Goal: Task Accomplishment & Management: Use online tool/utility

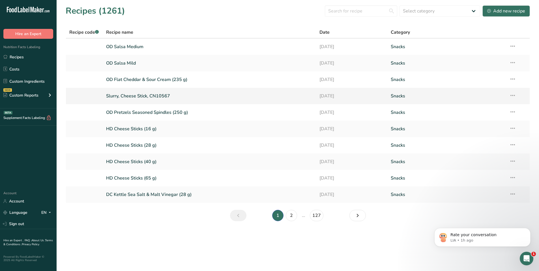
scroll to position [517, 0]
click at [293, 216] on link "2" at bounding box center [291, 215] width 11 height 11
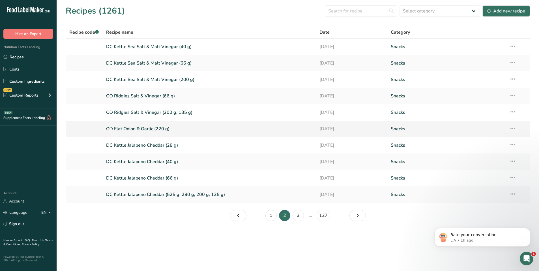
click at [140, 128] on link "OD Flat Onion & Garlic (220 g)" at bounding box center [209, 129] width 207 height 12
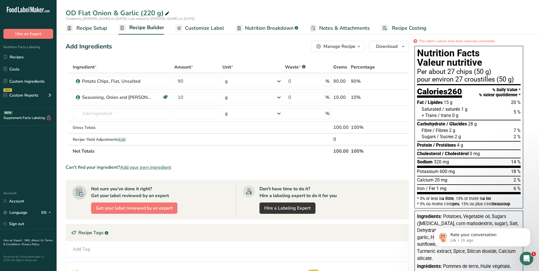
click at [208, 29] on span "Customize Label" at bounding box center [204, 28] width 39 height 8
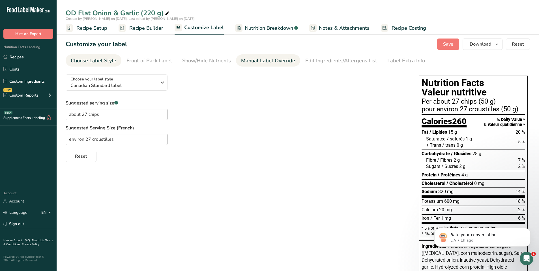
click at [253, 61] on div "Manual Label Override" at bounding box center [268, 61] width 54 height 8
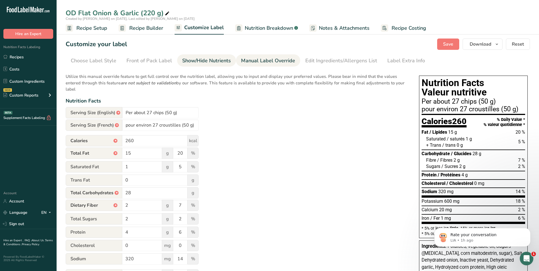
click at [195, 61] on div "Show/Hide Nutrients" at bounding box center [206, 61] width 49 height 8
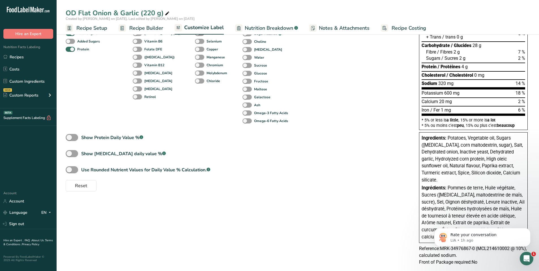
scroll to position [119, 0]
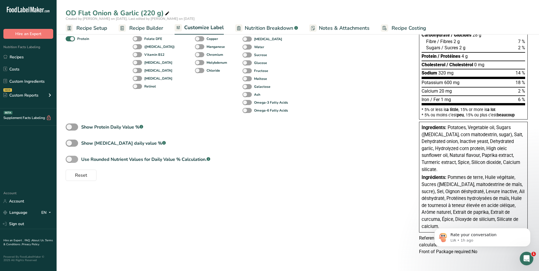
click at [77, 156] on span at bounding box center [72, 159] width 12 height 7
click at [69, 157] on input "Use Rounded Nutrient Values for Daily Value % Calculation. .a-a{fill:#347362;}.…" at bounding box center [68, 159] width 4 height 4
checkbox input "true"
type input "7"
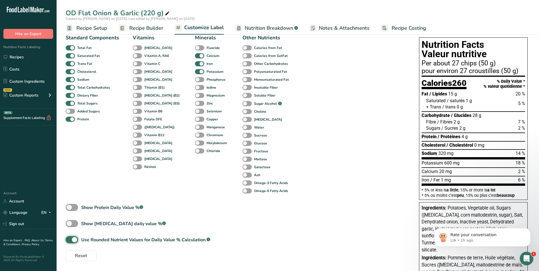
scroll to position [0, 0]
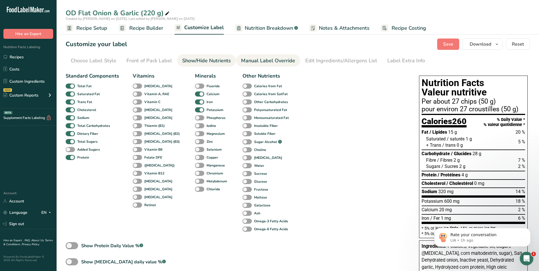
click at [276, 60] on div "Manual Label Override" at bounding box center [268, 61] width 54 height 8
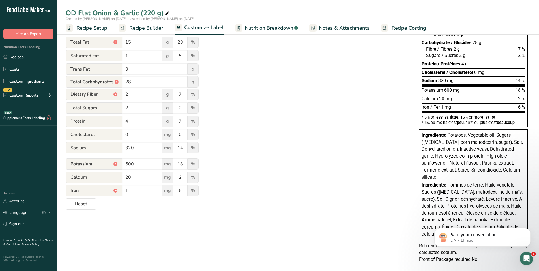
scroll to position [119, 0]
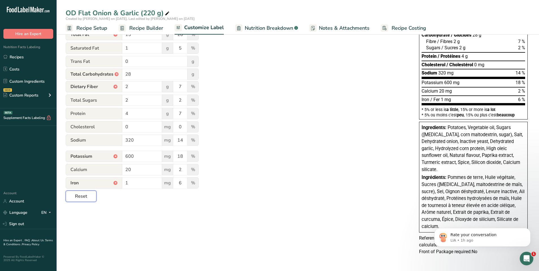
click at [85, 195] on span "Reset" at bounding box center [81, 196] width 12 height 7
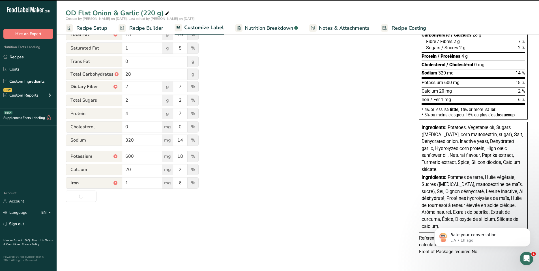
type input "Per about 27 chips (50g)"
type input "pour environ 27 croustilles (50g)"
type input "250"
type input "14"
type input "18"
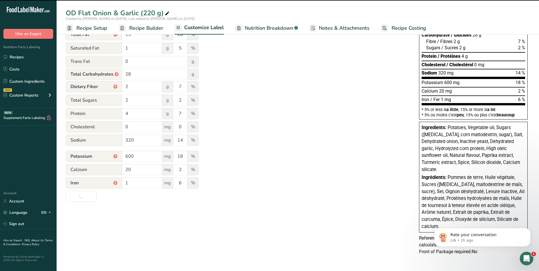
type input "30"
type input "1"
type input "4"
type input "6"
type input "550"
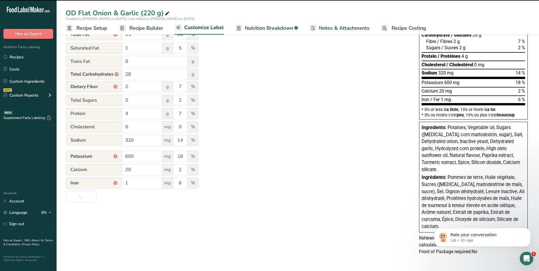
type input "16"
type input "5"
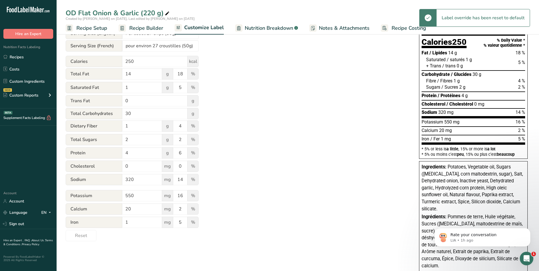
scroll to position [0, 0]
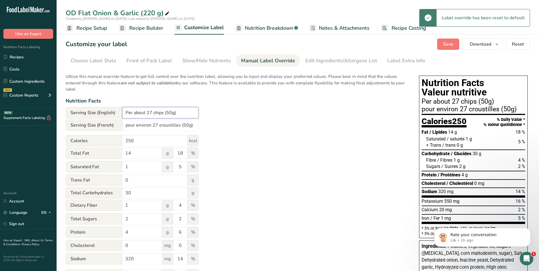
click at [171, 112] on input "Per about 27 chips (50g)" at bounding box center [160, 112] width 76 height 11
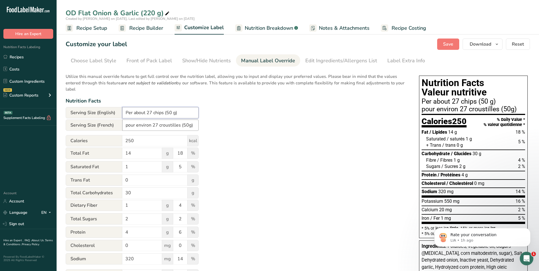
type input "Per about 27 chips (50 g)"
click at [187, 125] on input "pour environ 27 croustilles (50g)" at bounding box center [160, 124] width 76 height 11
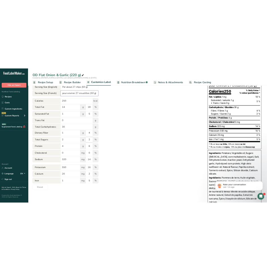
scroll to position [85, 0]
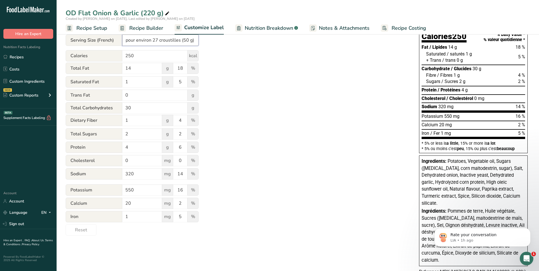
type input "pour environ 27 croustilles (50 g)"
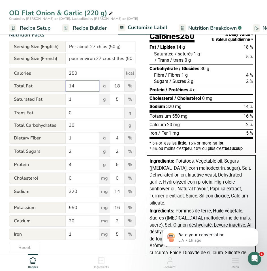
click at [74, 88] on input "14" at bounding box center [82, 85] width 33 height 11
type input "15"
click at [73, 75] on input "250" at bounding box center [95, 73] width 59 height 11
type input "260"
drag, startPoint x: 78, startPoint y: 126, endPoint x: 72, endPoint y: 126, distance: 6.0
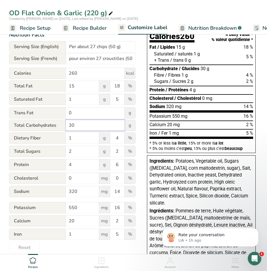
click at [72, 126] on input "30" at bounding box center [95, 125] width 59 height 11
click at [75, 129] on input "30" at bounding box center [95, 125] width 59 height 11
click at [75, 127] on input "30" at bounding box center [95, 125] width 59 height 11
click at [75, 125] on input "30" at bounding box center [95, 125] width 59 height 11
drag, startPoint x: 76, startPoint y: 125, endPoint x: 67, endPoint y: 126, distance: 8.2
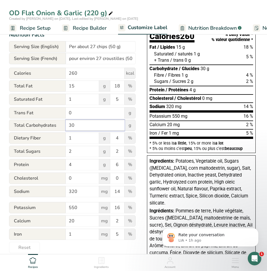
click at [67, 126] on input "30" at bounding box center [95, 125] width 59 height 11
type input "28"
drag, startPoint x: 79, startPoint y: 137, endPoint x: 64, endPoint y: 139, distance: 15.2
click at [64, 139] on div "Dietary Fiber 1 g 4 %" at bounding box center [72, 138] width 126 height 12
type input "2"
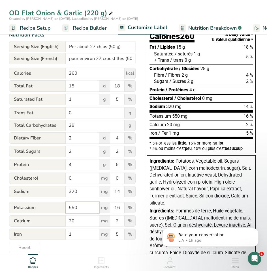
drag, startPoint x: 79, startPoint y: 208, endPoint x: 57, endPoint y: 209, distance: 22.7
click at [57, 209] on div "Potassium 550 mg 16 %" at bounding box center [72, 208] width 126 height 12
type input "600"
drag, startPoint x: 119, startPoint y: 235, endPoint x: 115, endPoint y: 234, distance: 4.8
click at [115, 234] on input "5" at bounding box center [117, 234] width 14 height 11
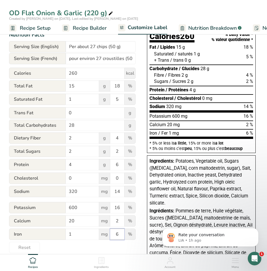
type input "6"
drag, startPoint x: 117, startPoint y: 208, endPoint x: 119, endPoint y: 209, distance: 3.0
click at [119, 209] on input "16" at bounding box center [117, 207] width 14 height 11
type input "18"
drag, startPoint x: 120, startPoint y: 139, endPoint x: 115, endPoint y: 137, distance: 5.4
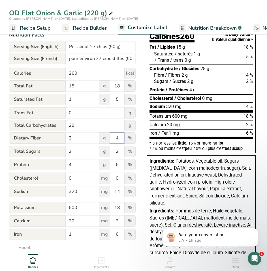
click at [115, 137] on input "4" at bounding box center [117, 137] width 14 height 11
type input "7"
drag, startPoint x: 120, startPoint y: 87, endPoint x: 115, endPoint y: 89, distance: 5.7
click at [115, 89] on input "18" at bounding box center [117, 85] width 14 height 11
type input "20"
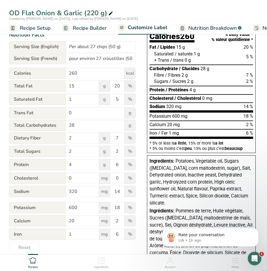
click at [140, 44] on div "Choose your label style Canadian Standard label USA (FDA) Standard FDA label Ta…" at bounding box center [133, 140] width 249 height 310
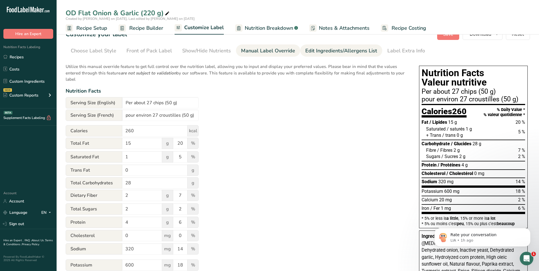
scroll to position [0, 0]
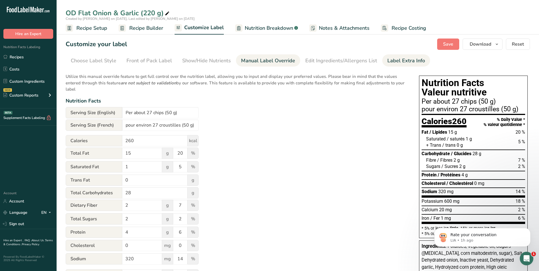
click at [395, 60] on div "Label Extra Info" at bounding box center [406, 61] width 38 height 8
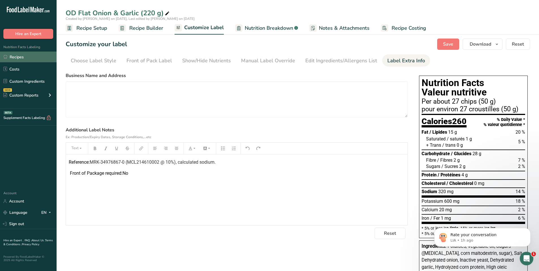
click at [16, 57] on link "Recipes" at bounding box center [28, 56] width 57 height 11
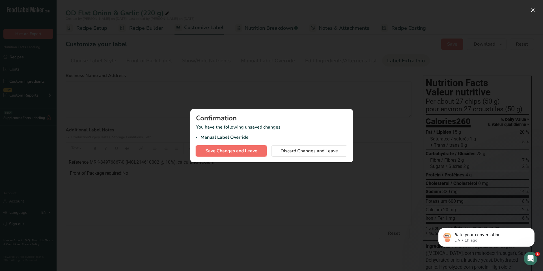
click at [227, 154] on span "Save Changes and Leave" at bounding box center [231, 150] width 52 height 7
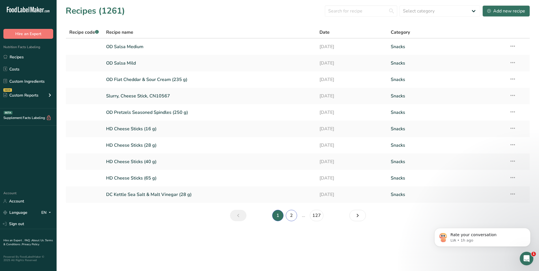
click at [289, 214] on link "2" at bounding box center [291, 215] width 11 height 11
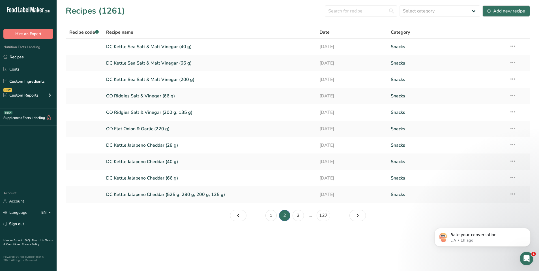
click at [161, 16] on div "Recipes (1261) Select category All Baked Goods [GEOGRAPHIC_DATA] Confectionery …" at bounding box center [298, 11] width 464 height 13
click at [152, 98] on link "OD Ridgies Salt & Vinegar (66 g)" at bounding box center [209, 96] width 207 height 12
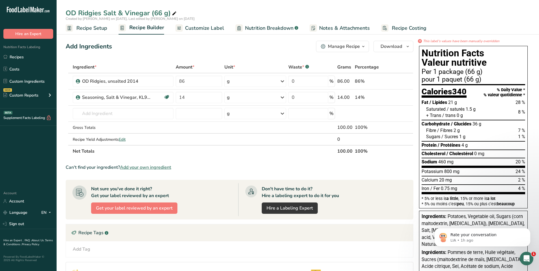
click at [217, 30] on span "Customize Label" at bounding box center [204, 28] width 39 height 8
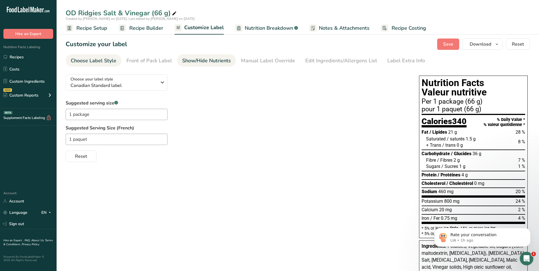
click at [212, 61] on div "Show/Hide Nutrients" at bounding box center [206, 61] width 49 height 8
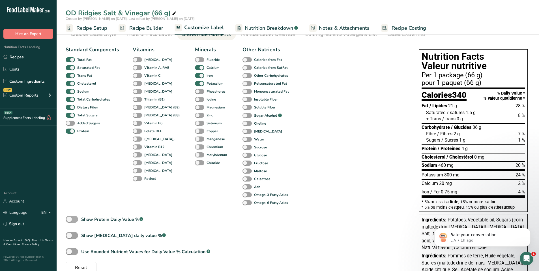
scroll to position [91, 0]
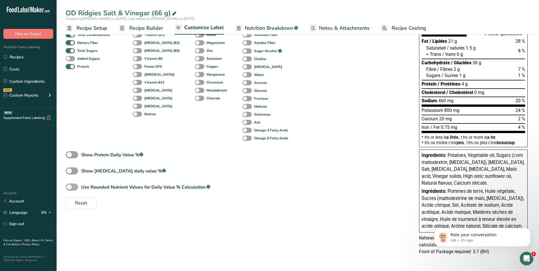
click at [78, 186] on span at bounding box center [72, 186] width 12 height 7
click at [69, 186] on input "Use Rounded Nutrient Values for Daily Value % Calculation. .a-a{fill:#347362;}.…" at bounding box center [68, 187] width 4 height 4
checkbox input "true"
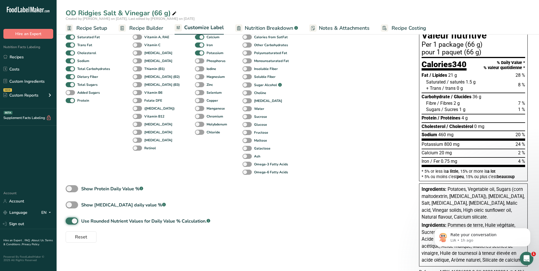
scroll to position [0, 0]
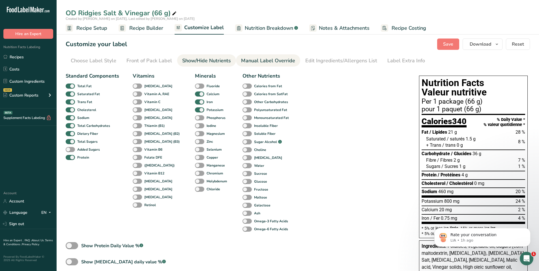
click at [274, 59] on div "Manual Label Override" at bounding box center [268, 61] width 54 height 8
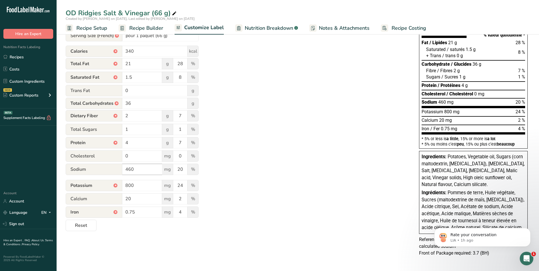
scroll to position [91, 0]
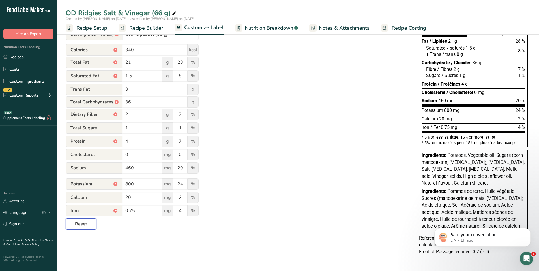
click at [82, 225] on span "Reset" at bounding box center [81, 223] width 12 height 7
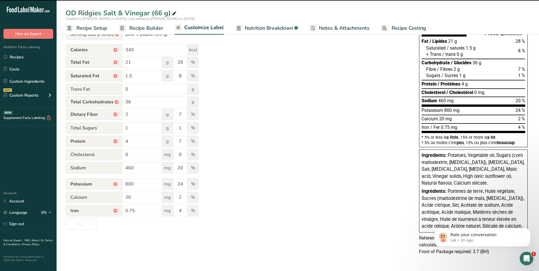
type input "Per 1 package (66g)"
type input "pour 1 paquet (66g)"
type input "350"
type input "19"
type input "26"
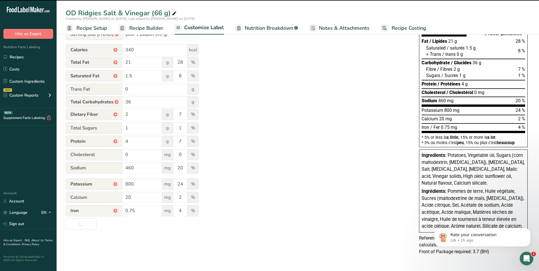
type input "2"
type input "10"
type input "38"
type input "3"
type input "11"
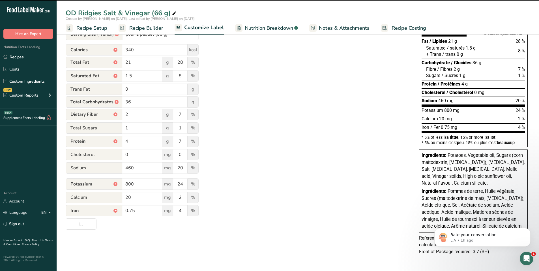
type input "3"
type input "5"
type input "700"
type input "20"
type input "1.25"
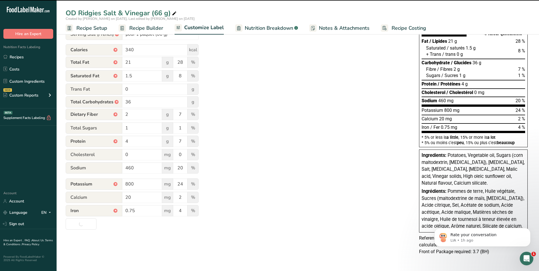
type input "6"
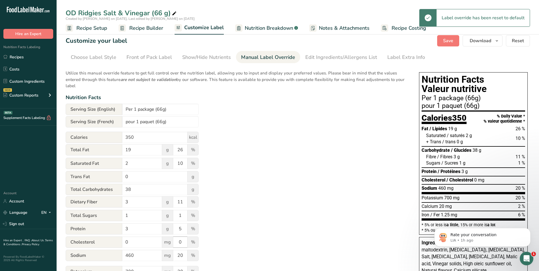
scroll to position [0, 0]
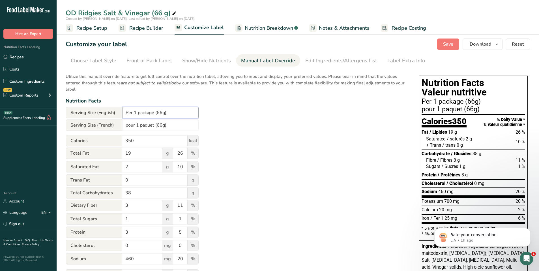
click at [162, 113] on input "Per 1 package (66g)" at bounding box center [160, 112] width 76 height 11
type input "Per 1 package (66 g)"
click at [163, 126] on input "pour 1 paquet (66g)" at bounding box center [160, 124] width 76 height 11
type input "pour 1 paquet (66 g)"
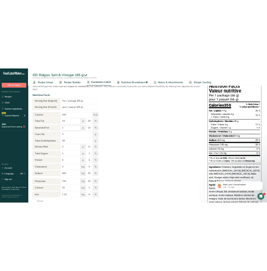
scroll to position [57, 0]
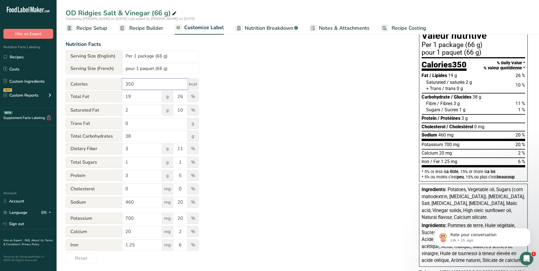
click at [130, 81] on input "350" at bounding box center [154, 83] width 65 height 11
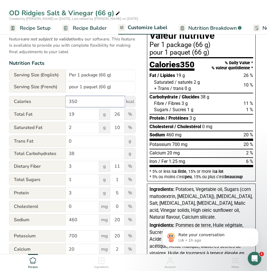
click at [74, 104] on input "350" at bounding box center [95, 101] width 59 height 11
type input "340"
drag, startPoint x: 76, startPoint y: 113, endPoint x: 67, endPoint y: 112, distance: 8.8
click at [67, 112] on input "19" at bounding box center [82, 114] width 33 height 11
type input "21"
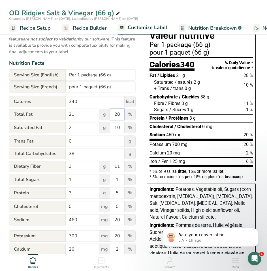
type input "28"
type input "1.5"
type input "8"
type input "36"
type input "2"
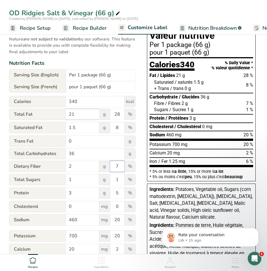
type input "7"
type input "4"
type input "6"
click at [122, 210] on input "0" at bounding box center [117, 206] width 14 height 11
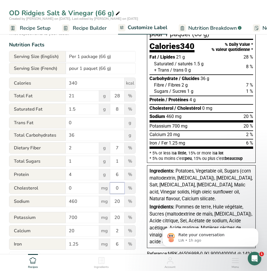
scroll to position [85, 0]
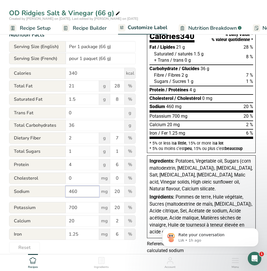
drag, startPoint x: 85, startPoint y: 193, endPoint x: 73, endPoint y: 193, distance: 11.9
click at [73, 193] on input "460" at bounding box center [82, 191] width 33 height 11
drag, startPoint x: 82, startPoint y: 210, endPoint x: 59, endPoint y: 209, distance: 23.2
click at [59, 209] on div "Potassium 700 mg 20 %" at bounding box center [72, 208] width 126 height 12
type input "800"
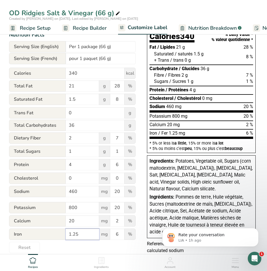
drag, startPoint x: 81, startPoint y: 236, endPoint x: 63, endPoint y: 235, distance: 18.7
click at [63, 235] on div "Iron 1.25 mg 6 %" at bounding box center [72, 235] width 126 height 12
type input "0.75"
type input "4"
drag, startPoint x: 118, startPoint y: 208, endPoint x: 122, endPoint y: 207, distance: 4.3
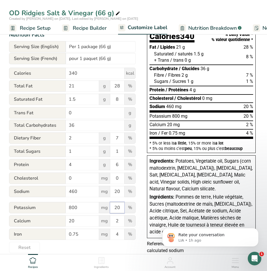
click at [122, 207] on input "20" at bounding box center [117, 207] width 14 height 11
type input "24"
click at [137, 67] on div "Choose your label style Canadian Standard label USA (FDA) Standard FDA label Ta…" at bounding box center [133, 126] width 249 height 283
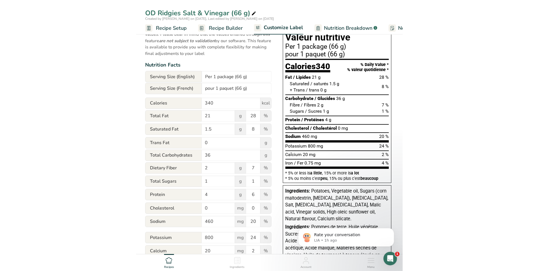
scroll to position [28, 0]
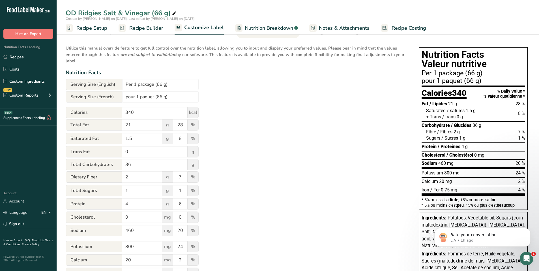
click at [348, 26] on span "Notes & Attachments" at bounding box center [344, 28] width 51 height 8
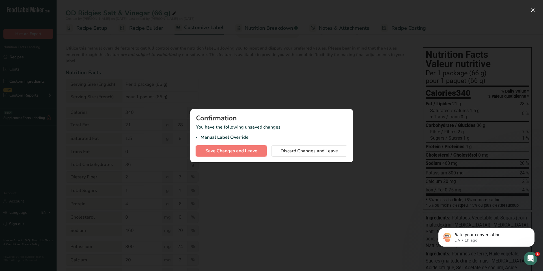
click at [233, 150] on span "Save Changes and Leave" at bounding box center [231, 150] width 52 height 7
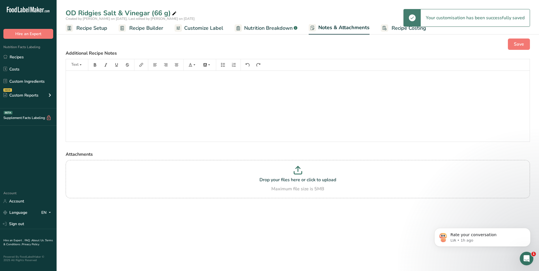
click at [209, 29] on span "Customize Label" at bounding box center [203, 28] width 39 height 8
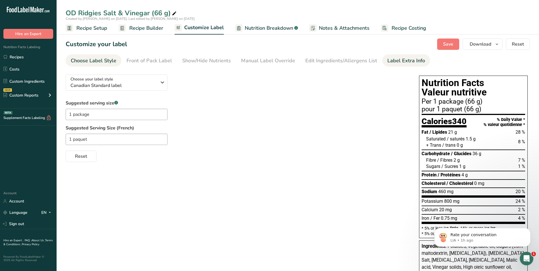
click at [382, 59] on li "Label Extra Info" at bounding box center [406, 60] width 48 height 12
click at [391, 61] on div "Label Extra Info" at bounding box center [406, 61] width 38 height 8
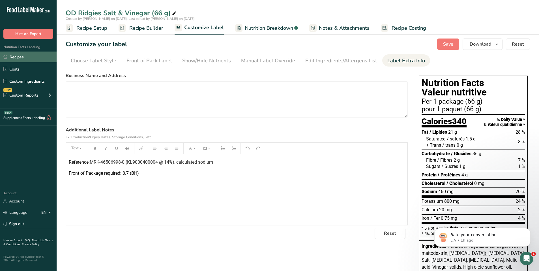
click at [21, 57] on link "Recipes" at bounding box center [28, 56] width 57 height 11
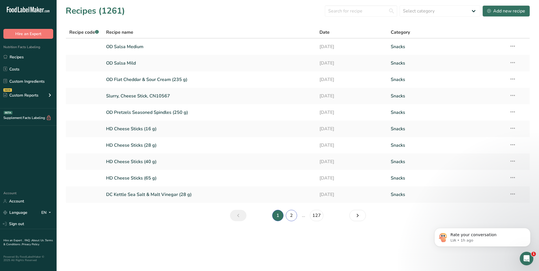
click at [290, 215] on link "2" at bounding box center [291, 215] width 11 height 11
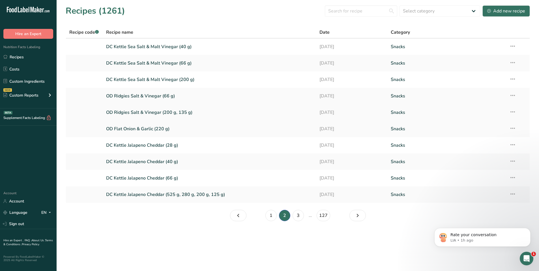
click at [156, 113] on link "OD Ridgies Salt & Vinegar (200 g, 135 g)" at bounding box center [209, 112] width 207 height 12
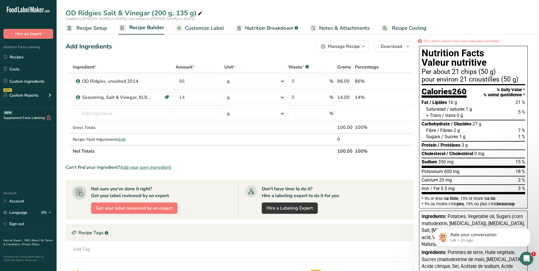
click at [199, 25] on span "Customize Label" at bounding box center [204, 28] width 39 height 8
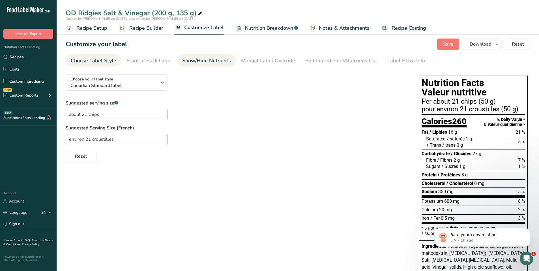
click at [203, 61] on div "Show/Hide Nutrients" at bounding box center [206, 61] width 49 height 8
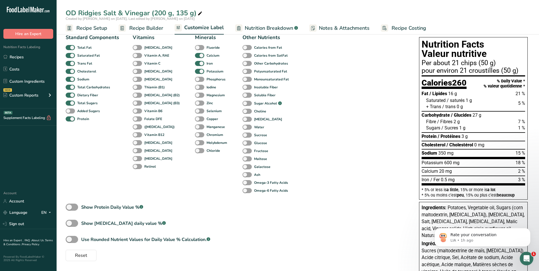
scroll to position [91, 0]
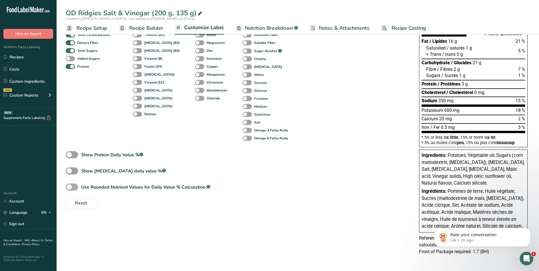
click at [78, 185] on span at bounding box center [72, 186] width 12 height 7
click at [69, 185] on input "Use Rounded Nutrient Values for Daily Value % Calculation. .a-a{fill:#347362;}.…" at bounding box center [68, 187] width 4 height 4
checkbox input "true"
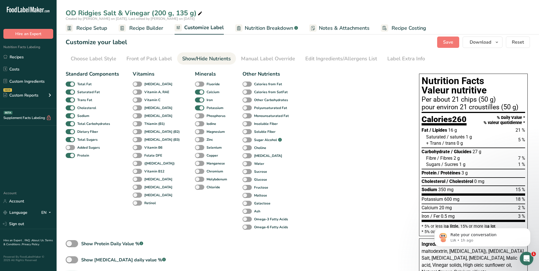
scroll to position [0, 0]
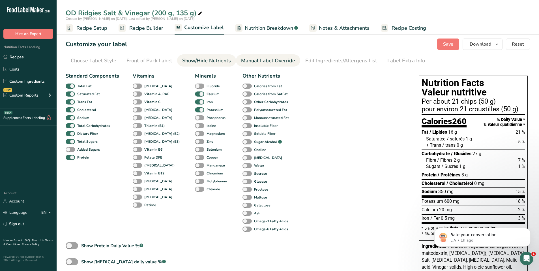
click at [262, 62] on div "Manual Label Override" at bounding box center [268, 61] width 54 height 8
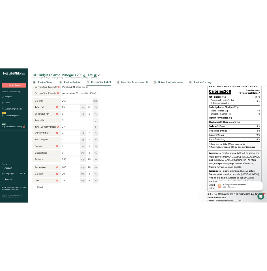
scroll to position [85, 0]
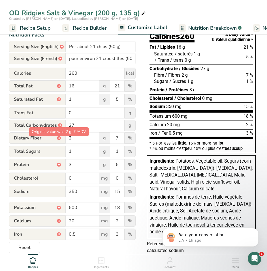
click at [58, 139] on div "*" at bounding box center [59, 138] width 4 height 4
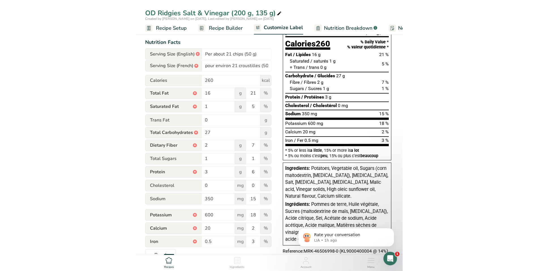
scroll to position [0, 0]
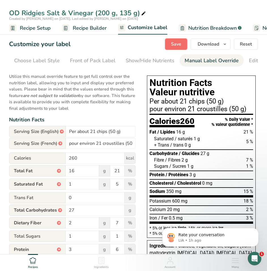
click at [180, 42] on span "Save" at bounding box center [176, 44] width 10 height 7
drag, startPoint x: 35, startPoint y: 254, endPoint x: 17, endPoint y: 254, distance: 18.1
click at [16, 254] on div "OD Ridgies Salt & Vinegar (200 g, 135 g) Created by [PERSON_NAME] on [DATE], La…" at bounding box center [133, 189] width 267 height 378
click at [17, 253] on span "Protein *" at bounding box center [37, 249] width 57 height 11
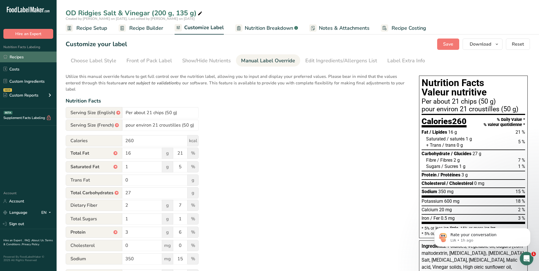
click at [25, 58] on link "Recipes" at bounding box center [28, 56] width 57 height 11
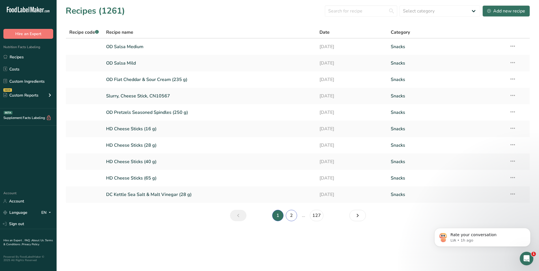
click at [294, 214] on link "2" at bounding box center [291, 215] width 11 height 11
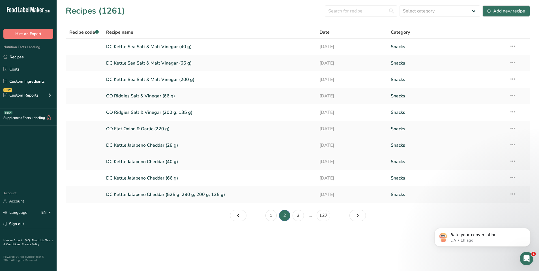
click at [166, 145] on link "DC Kettle Jalapeno Cheddar (28 g)" at bounding box center [209, 145] width 207 height 12
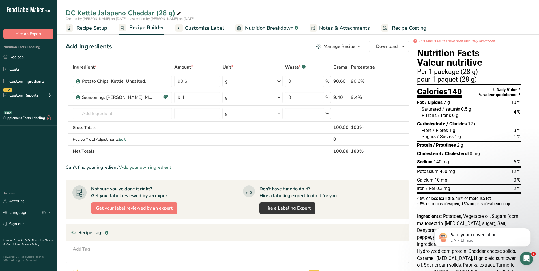
click at [211, 29] on span "Customize Label" at bounding box center [204, 28] width 39 height 8
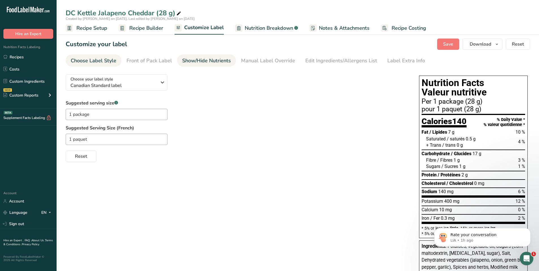
click at [199, 59] on div "Show/Hide Nutrients" at bounding box center [206, 61] width 49 height 8
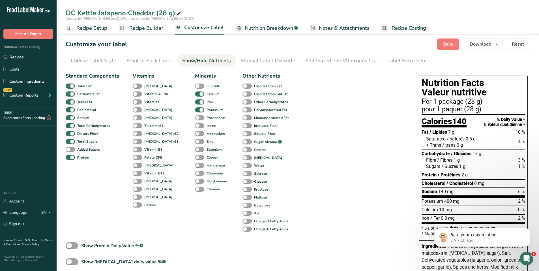
scroll to position [85, 0]
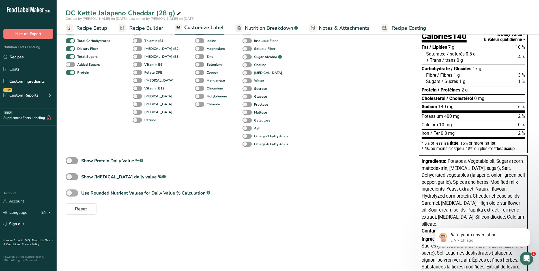
click at [76, 192] on span at bounding box center [72, 192] width 12 height 7
click at [69, 192] on input "Use Rounded Nutrient Values for Daily Value % Calculation. .a-a{fill:#347362;}.…" at bounding box center [68, 193] width 4 height 4
checkbox input "true"
type input "9"
type input "3"
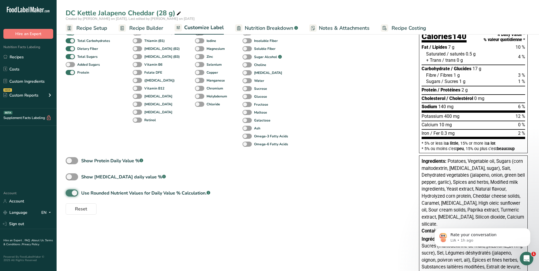
type input "4"
type input "1"
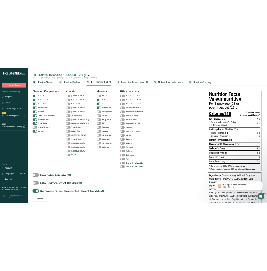
scroll to position [0, 0]
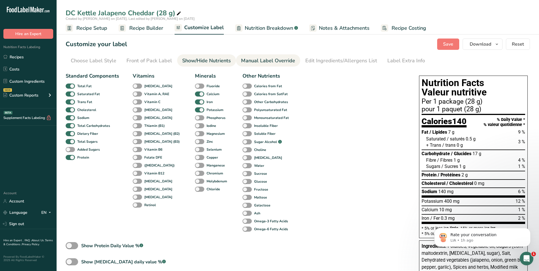
click at [273, 64] on div "Manual Label Override" at bounding box center [268, 61] width 54 height 8
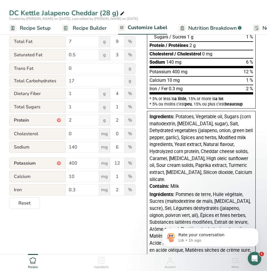
scroll to position [141, 0]
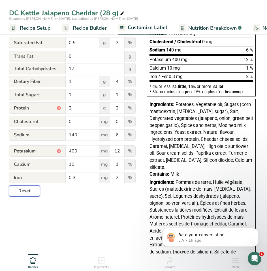
click at [26, 193] on span "Reset" at bounding box center [24, 191] width 12 height 7
type input "Per 1 package (28g)"
type input "pour 1 paquet (28g)"
type input "10"
type input "4"
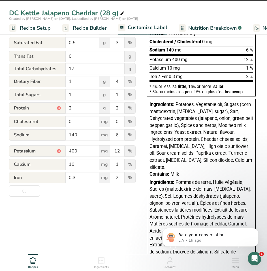
type input "3"
type input "350"
type input "10"
type input "0"
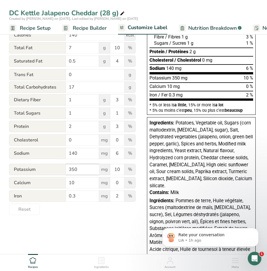
scroll to position [113, 0]
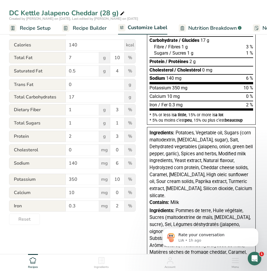
click at [186, 11] on div "DC Kettle Jalapeno Cheddar (28 g)" at bounding box center [133, 13] width 267 height 10
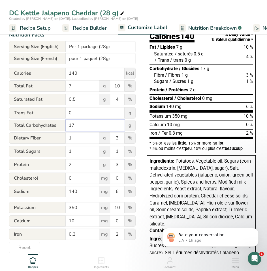
drag, startPoint x: 76, startPoint y: 127, endPoint x: 71, endPoint y: 126, distance: 5.3
click at [71, 126] on input "17" at bounding box center [95, 125] width 59 height 11
type input "18"
drag, startPoint x: 78, startPoint y: 151, endPoint x: 107, endPoint y: 159, distance: 29.8
click at [65, 153] on div "Total Sugars 1 g 1 %" at bounding box center [72, 152] width 126 height 12
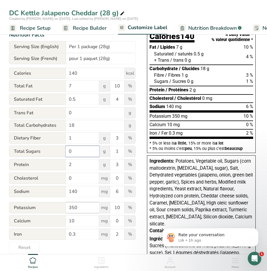
type input "0"
drag, startPoint x: 77, startPoint y: 207, endPoint x: 64, endPoint y: 210, distance: 13.4
click at [63, 208] on div "Potassium 350 mg 10 %" at bounding box center [72, 208] width 126 height 12
type input "400"
drag, startPoint x: 116, startPoint y: 210, endPoint x: 119, endPoint y: 209, distance: 2.8
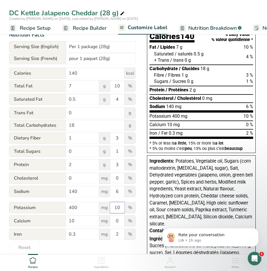
click at [119, 209] on input "10" at bounding box center [117, 207] width 14 height 11
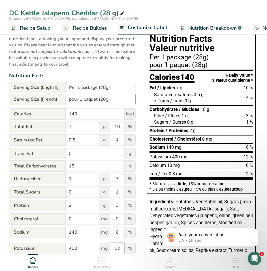
scroll to position [0, 0]
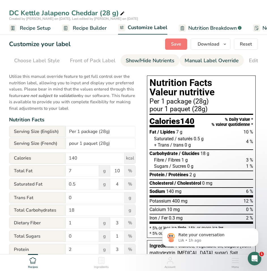
type input "12"
click at [143, 65] on link "Show/Hide Nutrients" at bounding box center [150, 60] width 49 height 13
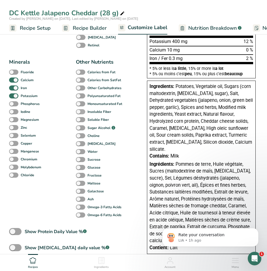
scroll to position [207, 0]
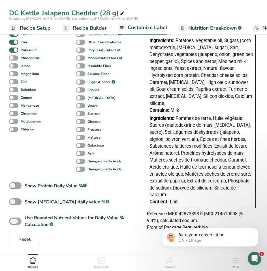
click at [20, 221] on span at bounding box center [15, 220] width 12 height 7
click at [13, 221] on input "Use Rounded Nutrient Values for Daily Value % Calculation. .a-a{fill:#347362;}.…" at bounding box center [11, 221] width 4 height 4
checkbox input "true"
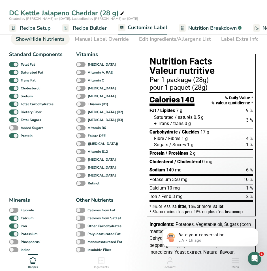
scroll to position [0, 0]
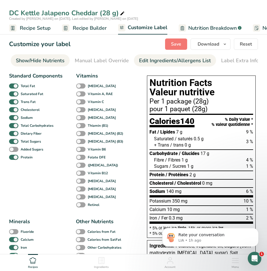
click at [151, 62] on div "Edit Ingredients/Allergens List" at bounding box center [175, 61] width 72 height 8
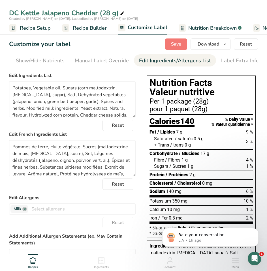
scroll to position [0, 110]
click at [115, 61] on div "Manual Label Override" at bounding box center [101, 61] width 54 height 8
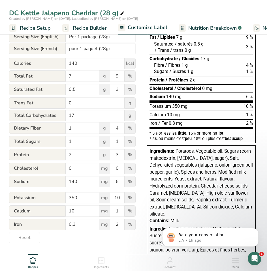
scroll to position [85, 0]
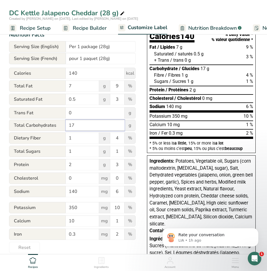
drag, startPoint x: 79, startPoint y: 128, endPoint x: 72, endPoint y: 128, distance: 7.1
click at [72, 128] on input "17" at bounding box center [95, 125] width 59 height 11
type input "18"
drag, startPoint x: 72, startPoint y: 152, endPoint x: 66, endPoint y: 152, distance: 5.9
click at [66, 151] on input "1" at bounding box center [82, 151] width 33 height 11
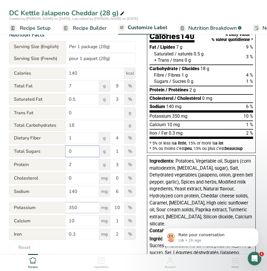
type input "0"
drag, startPoint x: 89, startPoint y: 209, endPoint x: 67, endPoint y: 209, distance: 21.8
click at [67, 208] on input "350" at bounding box center [82, 207] width 33 height 11
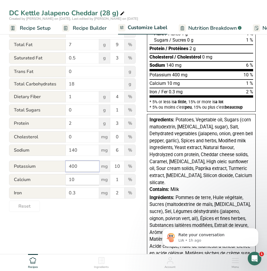
scroll to position [113, 0]
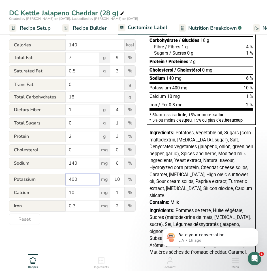
type input "400"
click at [119, 179] on input "10" at bounding box center [117, 179] width 14 height 11
type input "12"
drag, startPoint x: 121, startPoint y: 125, endPoint x: 114, endPoint y: 125, distance: 7.1
click at [114, 125] on input "1" at bounding box center [117, 122] width 14 height 11
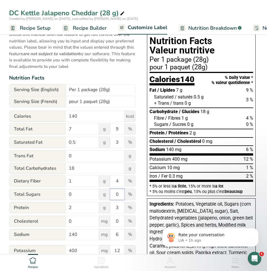
scroll to position [0, 0]
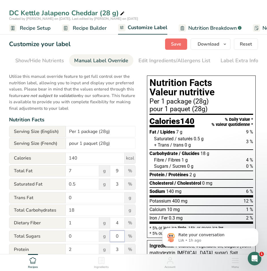
type input "0"
click at [176, 49] on button "Save" at bounding box center [176, 43] width 22 height 11
click at [89, 27] on span "Recipe Builder" at bounding box center [90, 28] width 34 height 8
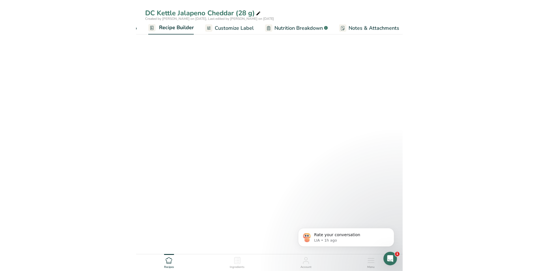
scroll to position [0, 55]
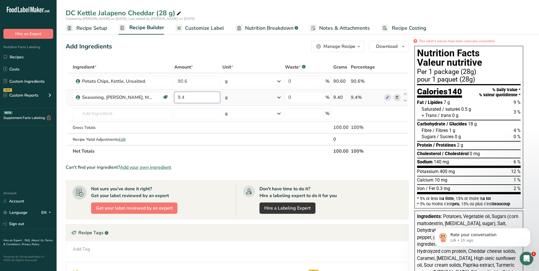
click at [183, 96] on input "9.4" at bounding box center [197, 97] width 46 height 11
type input "9.6"
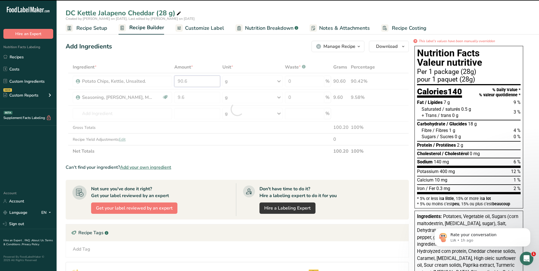
click at [186, 82] on input "90.6" at bounding box center [197, 81] width 46 height 11
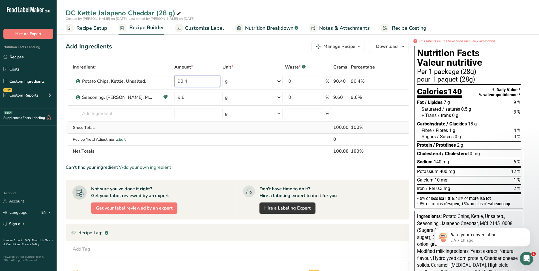
type input "90.4"
click at [192, 128] on div "Ingredient * Amount * Unit * Waste * .a-a{fill:#347362;}.b-a{fill:#fff;} Grams …" at bounding box center [237, 109] width 343 height 96
click at [203, 27] on span "Customize Label" at bounding box center [204, 28] width 39 height 8
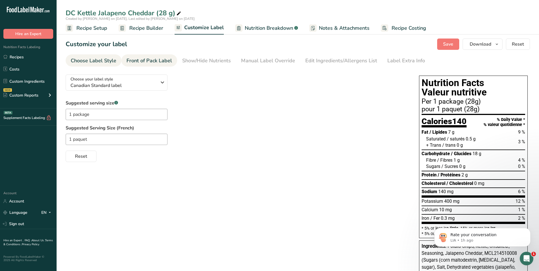
click at [157, 59] on div "Front of Pack Label" at bounding box center [149, 61] width 46 height 8
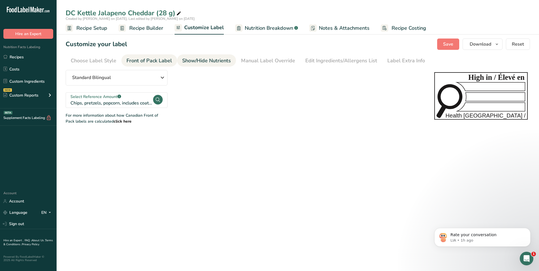
click at [209, 58] on div "Show/Hide Nutrients" at bounding box center [206, 61] width 49 height 8
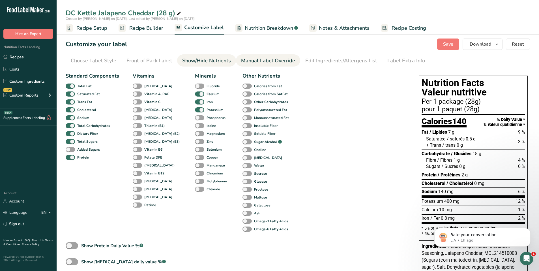
click at [254, 60] on div "Manual Label Override" at bounding box center [268, 61] width 54 height 8
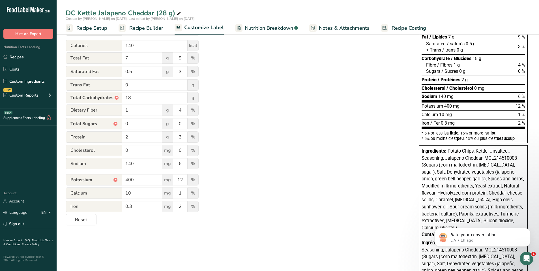
scroll to position [85, 0]
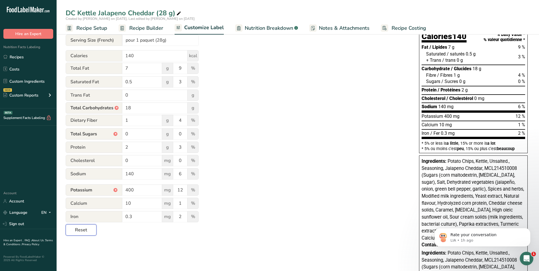
click at [83, 229] on span "Reset" at bounding box center [81, 229] width 12 height 7
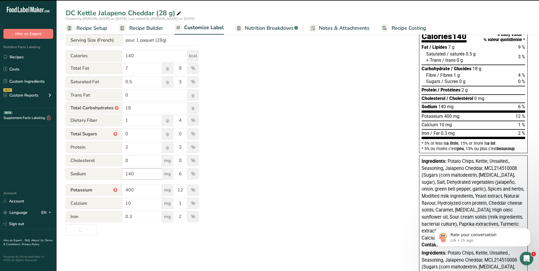
type input "17"
type input "1"
type input "350"
type input "10"
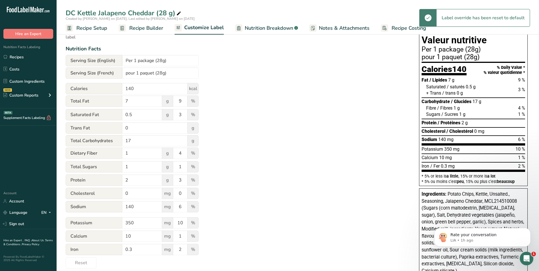
scroll to position [0, 0]
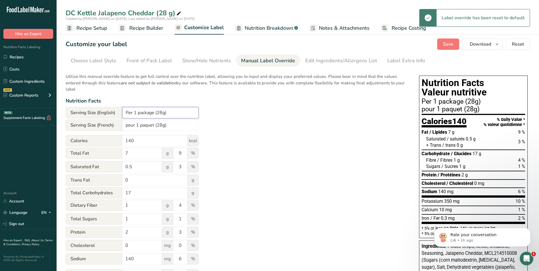
click at [163, 113] on input "Per 1 package (28g)" at bounding box center [160, 112] width 76 height 11
type input "Per 1 package (28 g)"
click at [162, 128] on input "pour 1 paquet (28g)" at bounding box center [160, 124] width 76 height 11
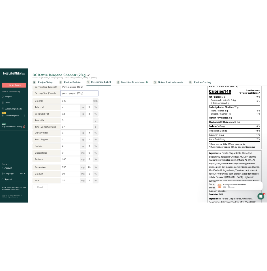
scroll to position [85, 0]
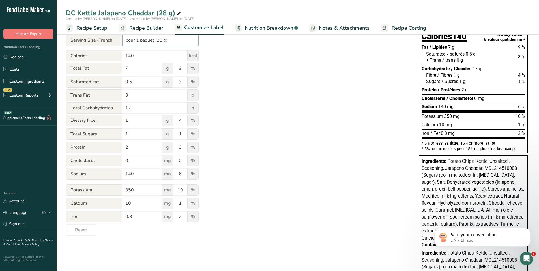
type input "pour 1 paquet (28 g)"
click at [232, 13] on div "DC Kettle Jalapeno Cheddar (28 g)" at bounding box center [298, 13] width 482 height 10
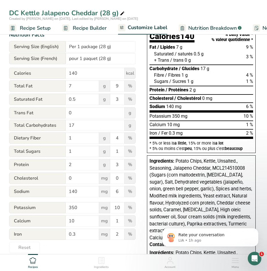
click at [171, 153] on div "Nutrition Facts Valeur nutritive Per 1 package (28 g) pour 1 paquet (28 g) Calo…" at bounding box center [201, 72] width 109 height 162
drag, startPoint x: 72, startPoint y: 125, endPoint x: 76, endPoint y: 125, distance: 4.5
click at [76, 125] on input "17" at bounding box center [95, 125] width 59 height 11
type input "18"
click at [70, 149] on input "1" at bounding box center [82, 151] width 33 height 11
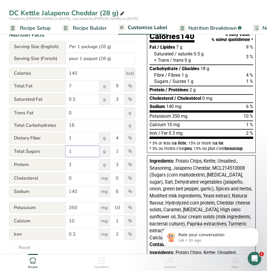
drag, startPoint x: 79, startPoint y: 149, endPoint x: 67, endPoint y: 153, distance: 12.2
click at [67, 153] on input "1" at bounding box center [82, 151] width 33 height 11
type input "0"
drag, startPoint x: 74, startPoint y: 209, endPoint x: 61, endPoint y: 211, distance: 13.4
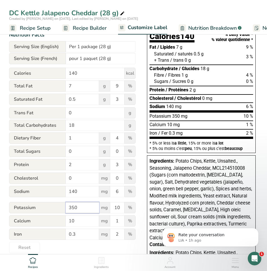
click at [61, 210] on div "Potassium 350 mg 10 %" at bounding box center [72, 208] width 126 height 12
type input "400"
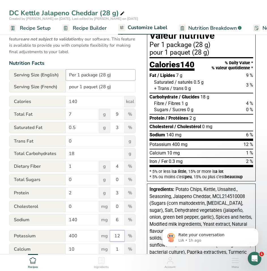
scroll to position [28, 0]
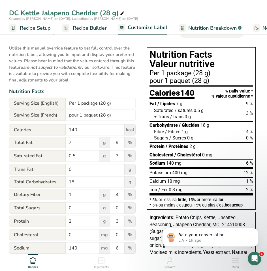
type input "12"
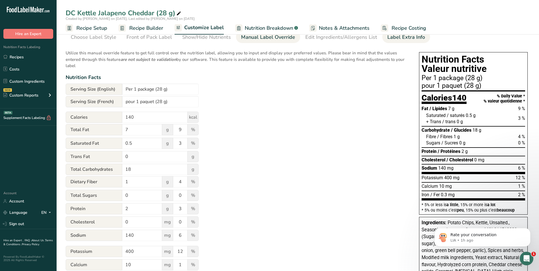
scroll to position [0, 0]
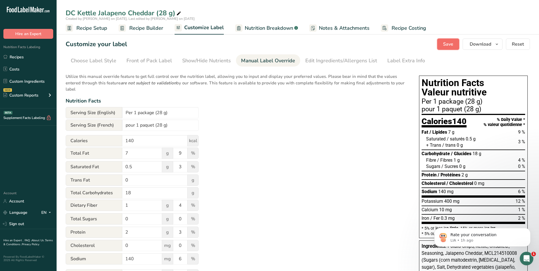
click at [447, 42] on span "Save" at bounding box center [448, 44] width 10 height 7
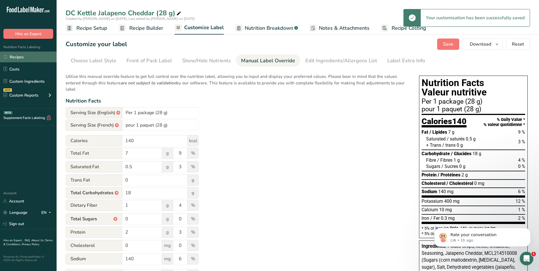
click at [20, 58] on link "Recipes" at bounding box center [28, 56] width 57 height 11
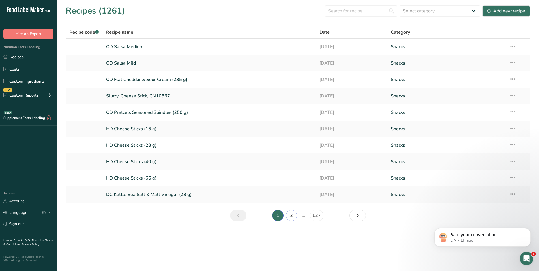
click at [294, 215] on link "2" at bounding box center [291, 215] width 11 height 11
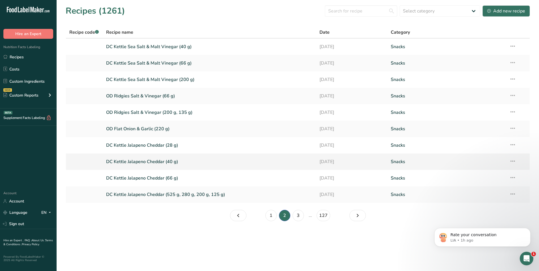
click at [159, 162] on link "DC Kettle Jalapeno Cheddar (40 g)" at bounding box center [209, 162] width 207 height 12
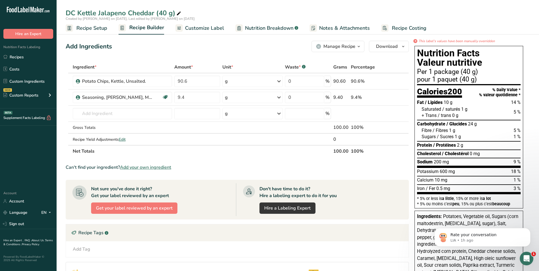
click at [198, 28] on span "Customize Label" at bounding box center [204, 28] width 39 height 8
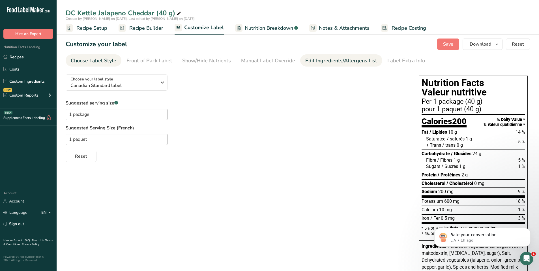
click at [347, 60] on div "Edit Ingredients/Allergens List" at bounding box center [341, 61] width 72 height 8
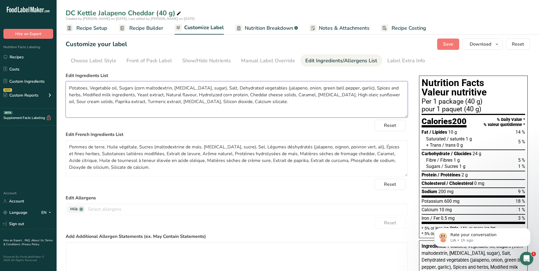
drag, startPoint x: 261, startPoint y: 104, endPoint x: 64, endPoint y: 86, distance: 198.2
click at [64, 86] on section "Customize your label Save Download Choose what to show on your downloaded label…" at bounding box center [298, 240] width 482 height 423
click at [100, 150] on textarea "Pommes de terre, Huile végétale, Sucres (maltodextrine de maïs, [MEDICAL_DATA],…" at bounding box center [237, 158] width 342 height 36
drag, startPoint x: 69, startPoint y: 145, endPoint x: 110, endPoint y: 170, distance: 48.3
click at [110, 170] on textarea "Pommes de terre, Huile végétale, Sucres (maltodextrine de maïs, [MEDICAL_DATA],…" at bounding box center [237, 158] width 342 height 36
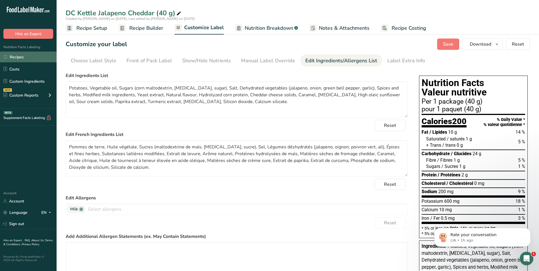
click at [21, 57] on link "Recipes" at bounding box center [28, 56] width 57 height 11
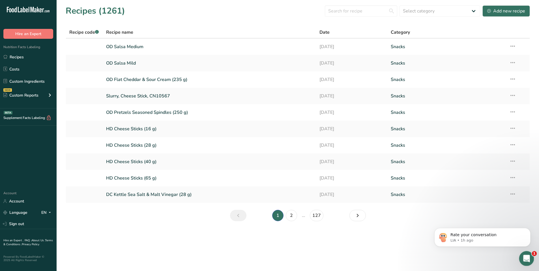
click at [526, 260] on icon "Open Intercom Messenger" at bounding box center [525, 257] width 9 height 9
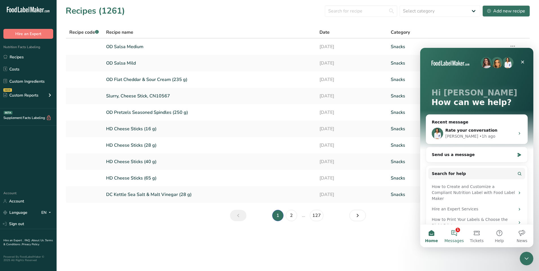
click at [451, 230] on button "1 Messages" at bounding box center [454, 235] width 23 height 23
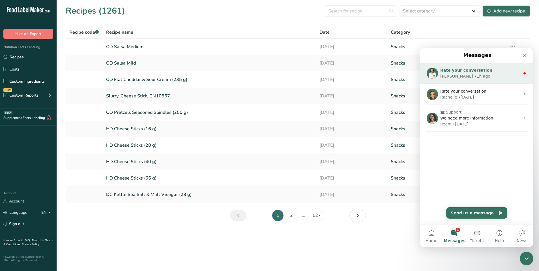
click at [473, 71] on span "Rate your conversation" at bounding box center [466, 70] width 52 height 5
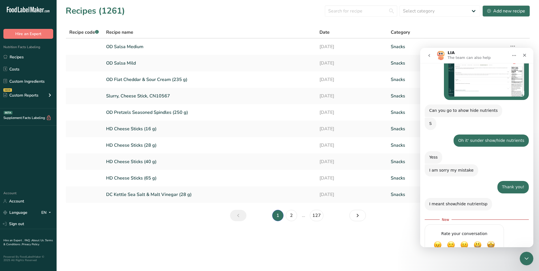
scroll to position [526, 0]
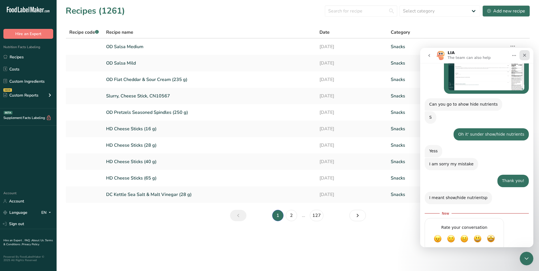
click at [525, 52] on div "Close" at bounding box center [524, 55] width 10 height 10
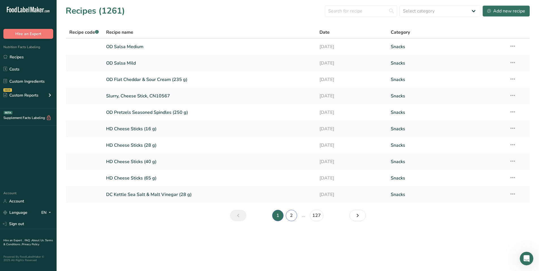
click at [292, 214] on link "2" at bounding box center [291, 215] width 11 height 11
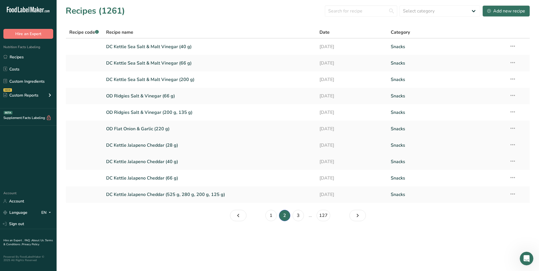
click at [155, 145] on link "DC Kettle Jalapeno Cheddar (28 g)" at bounding box center [209, 145] width 207 height 12
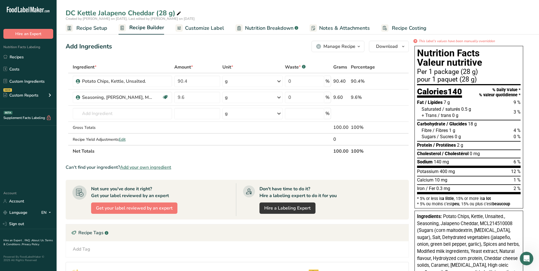
click at [219, 27] on span "Customize Label" at bounding box center [204, 28] width 39 height 8
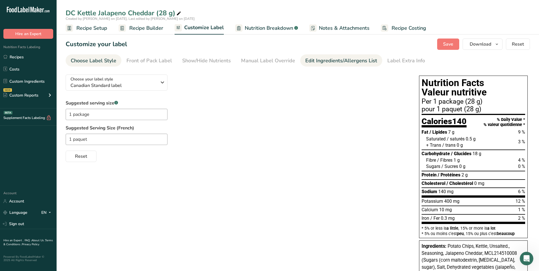
click at [351, 62] on div "Edit Ingredients/Allergens List" at bounding box center [341, 61] width 72 height 8
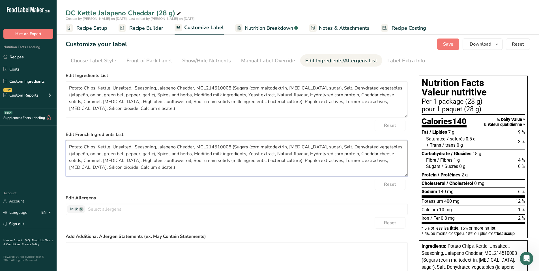
drag, startPoint x: 136, startPoint y: 168, endPoint x: 70, endPoint y: 147, distance: 69.6
click at [70, 147] on textarea "Potato Chips, Kettle, Unsalted., Seasoning, Jalapeno Cheddar, MCL214510008 (Sug…" at bounding box center [237, 158] width 342 height 36
paste textarea "mmes de terre, Huile végétale, Sucres (maltodextrine de maïs, [MEDICAL_DATA], s…"
type textarea "Pommes de terre, Huile végétale, Sucres (maltodextrine de maïs, [MEDICAL_DATA],…"
click at [192, 104] on textarea "Potato Chips, Kettle, Unsalted., Seasoning, Jalapeno Cheddar, MCL214510008 (Sug…" at bounding box center [237, 99] width 342 height 36
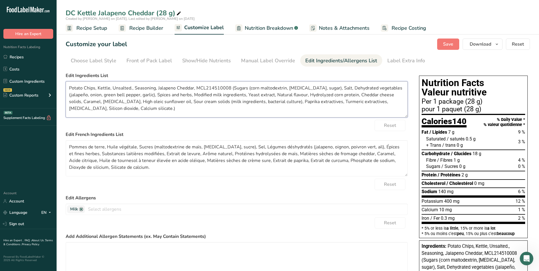
drag, startPoint x: 143, startPoint y: 109, endPoint x: 63, endPoint y: 86, distance: 83.4
click at [63, 85] on section "Customize your label Save Download Choose what to show on your downloaded label…" at bounding box center [298, 247] width 482 height 436
paste textarea "es, Vegetable oil, Sugars (corn maltodextrin, [MEDICAL_DATA], sugar), Salt, Deh…"
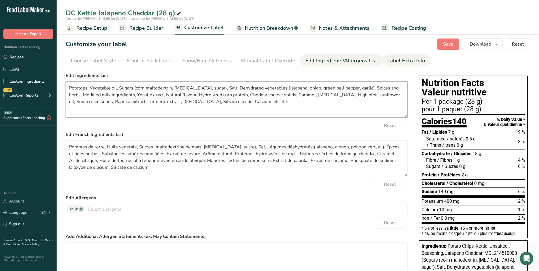
type textarea "Potatoes, Vegetable oil, Sugars (corn maltodextrin, [MEDICAL_DATA], sugar), Sal…"
click at [406, 61] on div "Label Extra Info" at bounding box center [406, 61] width 38 height 8
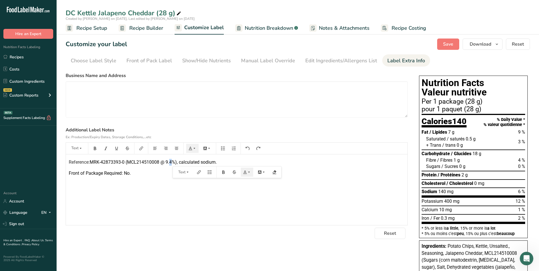
click at [173, 161] on span "MRK-42873393-0 (MCL214510008 @ 9.4%), calculated sodium." at bounding box center [153, 161] width 127 height 5
click at [145, 28] on span "Recipe Builder" at bounding box center [146, 28] width 34 height 8
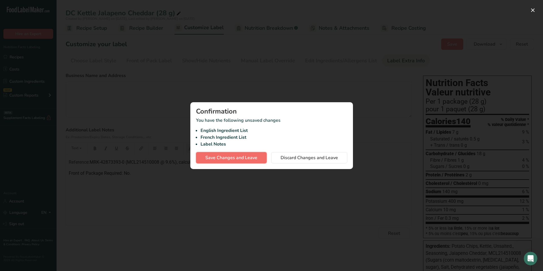
click at [223, 155] on span "Save Changes and Leave" at bounding box center [231, 157] width 52 height 7
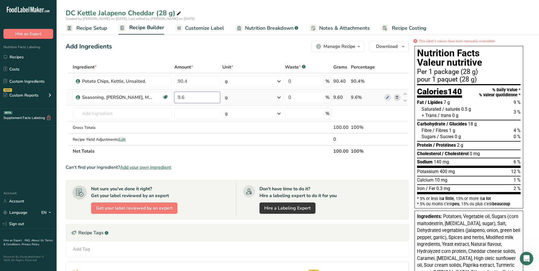
click at [184, 98] on input "9.6" at bounding box center [197, 97] width 46 height 11
type input "9.4"
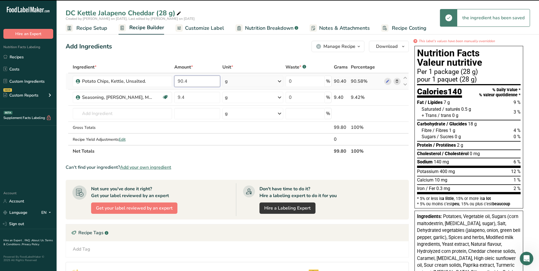
click at [186, 80] on input "90.4" at bounding box center [197, 81] width 46 height 11
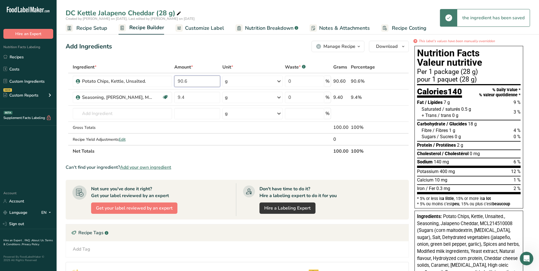
type input "90.6"
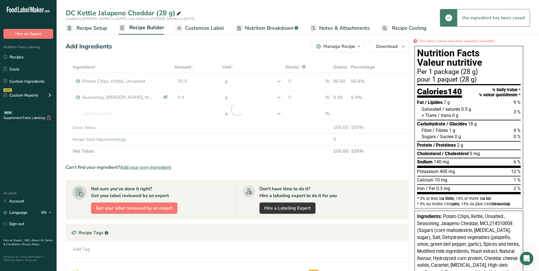
click at [220, 29] on span "Customize Label" at bounding box center [204, 28] width 39 height 8
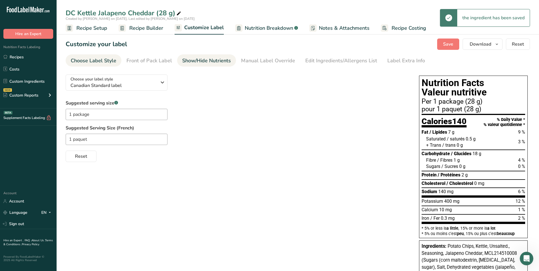
click at [196, 65] on link "Show/Hide Nutrients" at bounding box center [206, 60] width 49 height 13
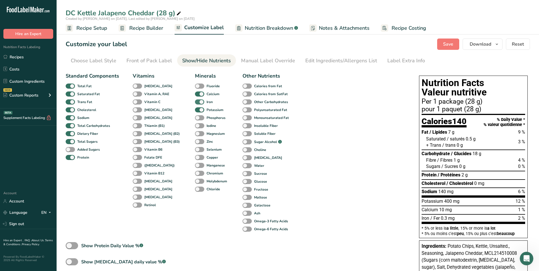
drag, startPoint x: 258, startPoint y: 61, endPoint x: 201, endPoint y: 100, distance: 69.7
click at [206, 81] on section "Customize your label Save Download Choose what to show on your downloaded label…" at bounding box center [298, 247] width 482 height 436
click at [253, 60] on div "Manual Label Override" at bounding box center [268, 61] width 54 height 8
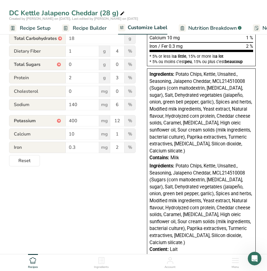
scroll to position [199, 0]
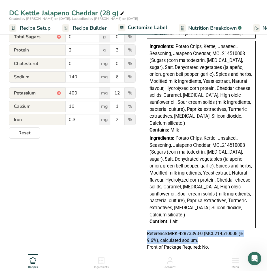
drag, startPoint x: 147, startPoint y: 220, endPoint x: 199, endPoint y: 227, distance: 53.1
click at [199, 230] on p "Reference: MRK-42873393-0 (MCL214510008 @ 9.6%), calculated sodium." at bounding box center [201, 237] width 109 height 14
copy p "Reference: MRK-42873393-0 (MCL214510008 @ 9.6%), calculated sodium."
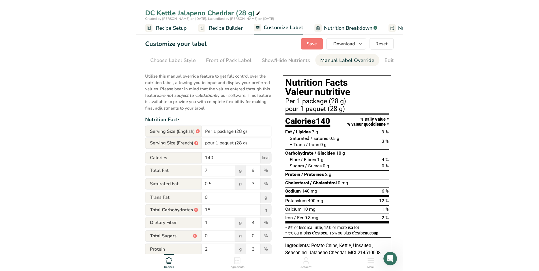
scroll to position [0, 0]
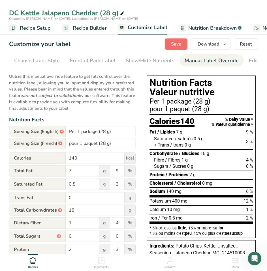
click at [180, 41] on span "Save" at bounding box center [176, 44] width 10 height 7
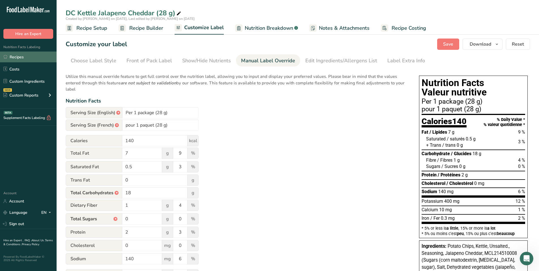
click at [14, 57] on link "Recipes" at bounding box center [28, 56] width 57 height 11
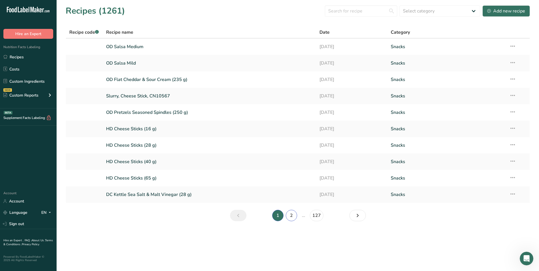
click at [289, 217] on link "2" at bounding box center [291, 215] width 11 height 11
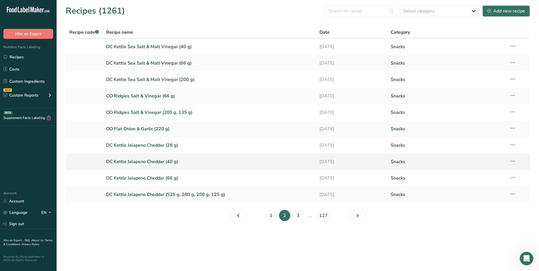
click at [163, 160] on link "DC Kettle Jalapeno Cheddar (40 g)" at bounding box center [209, 162] width 207 height 12
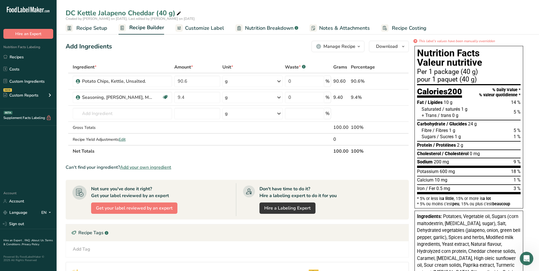
click at [208, 27] on span "Customize Label" at bounding box center [204, 28] width 39 height 8
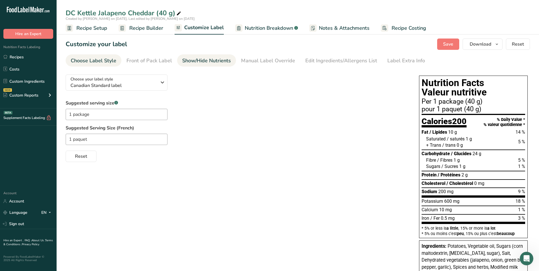
click at [199, 59] on div "Show/Hide Nutrients" at bounding box center [206, 61] width 49 height 8
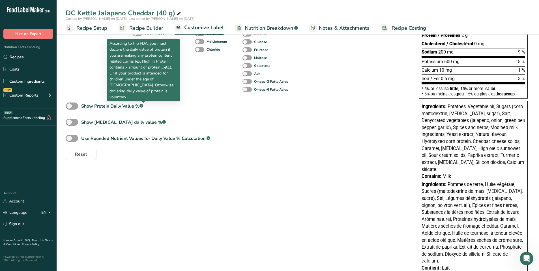
scroll to position [141, 0]
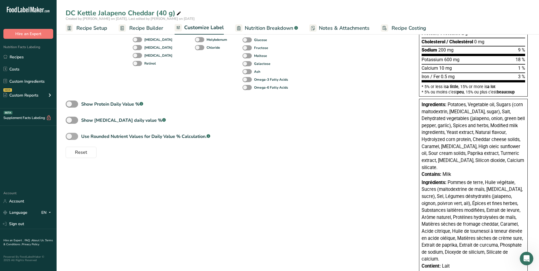
click at [74, 138] on span at bounding box center [72, 136] width 12 height 7
click at [69, 138] on input "Use Rounded Nutrient Values for Daily Value % Calculation. .a-a{fill:#347362;}.…" at bounding box center [68, 136] width 4 height 4
checkbox input "true"
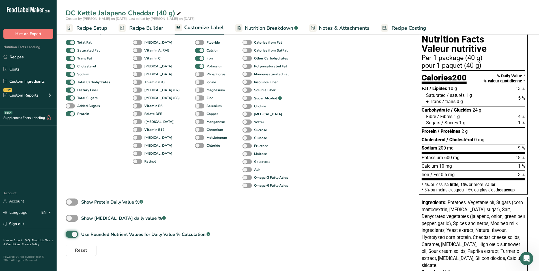
scroll to position [0, 0]
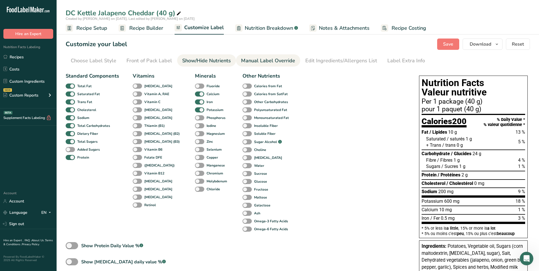
click at [243, 62] on div "Manual Label Override" at bounding box center [268, 61] width 54 height 8
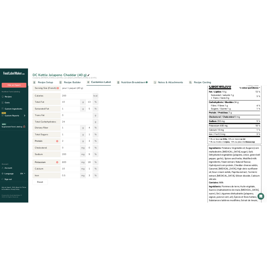
scroll to position [57, 0]
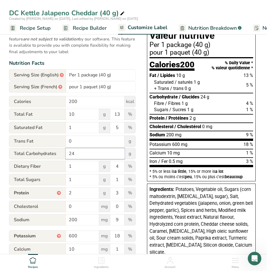
drag, startPoint x: 83, startPoint y: 153, endPoint x: 71, endPoint y: 153, distance: 11.3
click at [71, 151] on input "24" at bounding box center [95, 153] width 59 height 11
type input "25"
drag, startPoint x: 81, startPoint y: 166, endPoint x: 68, endPoint y: 166, distance: 13.3
click at [68, 166] on input "1" at bounding box center [82, 166] width 33 height 11
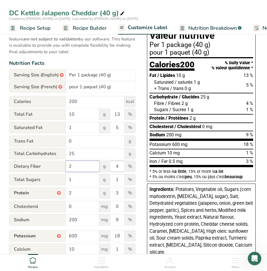
type input "2"
drag, startPoint x: 121, startPoint y: 169, endPoint x: 115, endPoint y: 168, distance: 5.4
click at [115, 168] on input "4" at bounding box center [117, 166] width 14 height 11
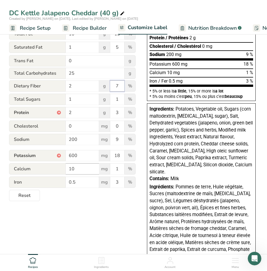
scroll to position [141, 0]
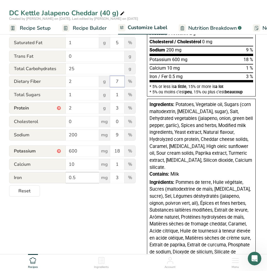
type input "7"
click at [74, 179] on input "0.5" at bounding box center [82, 177] width 33 height 11
type input "0.4"
click at [119, 180] on input "3" at bounding box center [117, 177] width 14 height 11
type input "2"
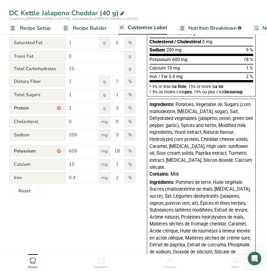
click at [82, 193] on form "Serving Size (English) * Per 1 package (40 g) Serving Size (French) * pour 1 pa…" at bounding box center [72, 90] width 126 height 212
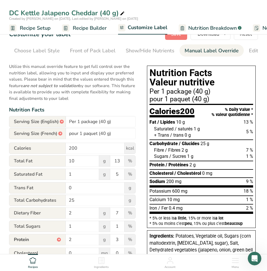
scroll to position [0, 0]
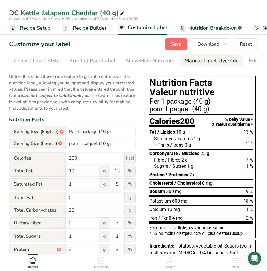
click at [178, 46] on span "Save" at bounding box center [176, 44] width 10 height 7
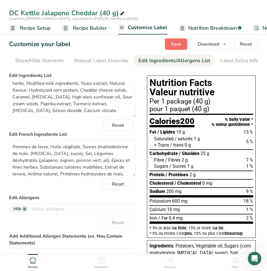
click at [173, 46] on span "Save" at bounding box center [176, 44] width 10 height 7
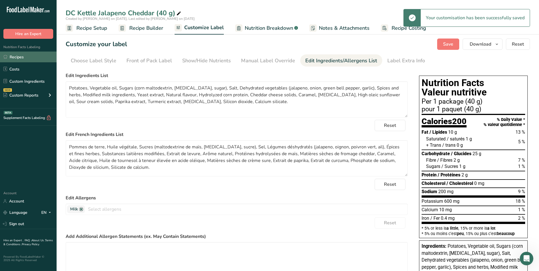
click at [19, 59] on link "Recipes" at bounding box center [28, 56] width 57 height 11
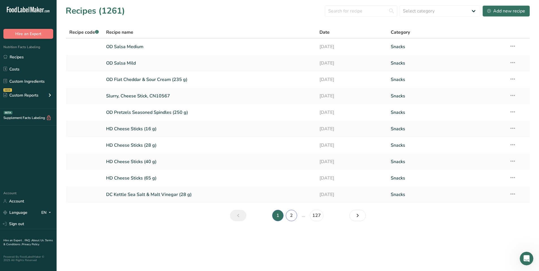
click at [287, 217] on link "2" at bounding box center [291, 215] width 11 height 11
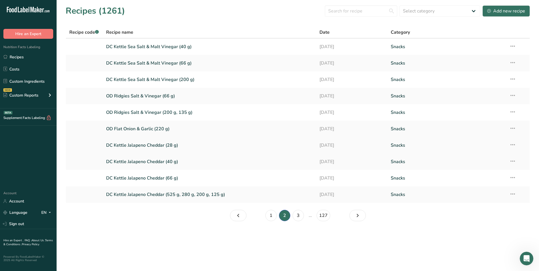
click at [161, 146] on link "DC Kettle Jalapeno Cheddar (28 g)" at bounding box center [209, 145] width 207 height 12
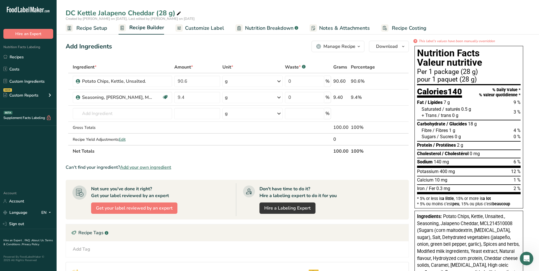
click at [203, 28] on span "Customize Label" at bounding box center [204, 28] width 39 height 8
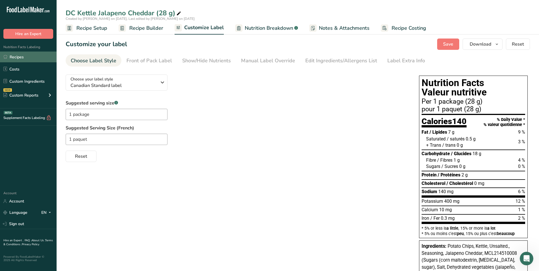
click at [19, 57] on link "Recipes" at bounding box center [28, 56] width 57 height 11
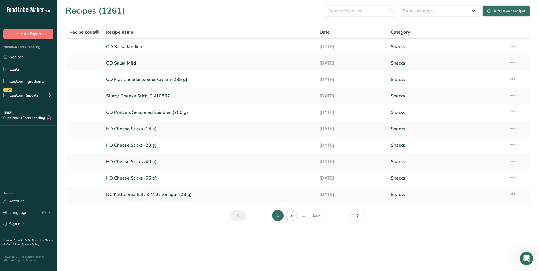
click at [294, 219] on link "2" at bounding box center [291, 215] width 11 height 11
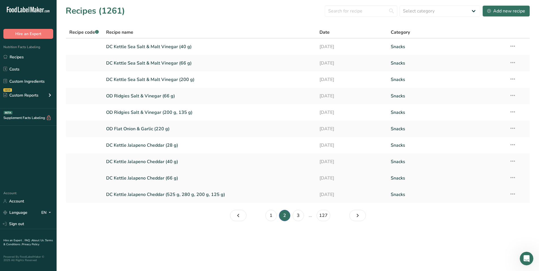
click at [166, 175] on link "DC Kettle Jalapeno Cheddar (66 g)" at bounding box center [209, 178] width 207 height 12
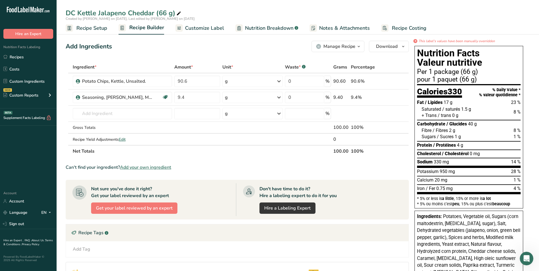
click at [211, 29] on span "Customize Label" at bounding box center [204, 28] width 39 height 8
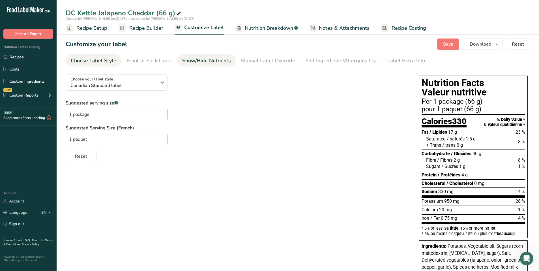
click at [193, 60] on div "Show/Hide Nutrients" at bounding box center [206, 61] width 49 height 8
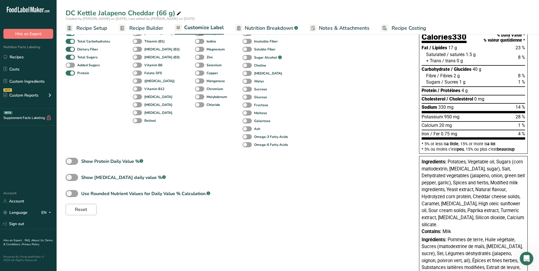
scroll to position [85, 0]
click at [75, 192] on span at bounding box center [72, 192] width 12 height 7
click at [69, 192] on input "Use Rounded Nutrient Values for Daily Value % Calculation. .a-a{fill:#347362;}.…" at bounding box center [68, 193] width 4 height 4
checkbox input "true"
type input "7"
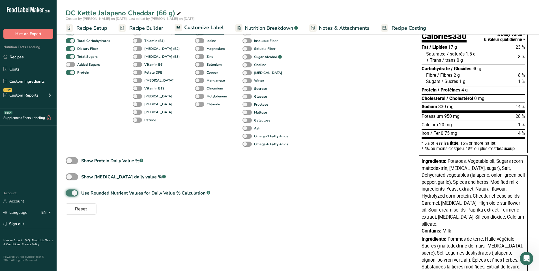
type input "2"
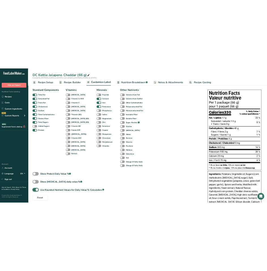
scroll to position [0, 0]
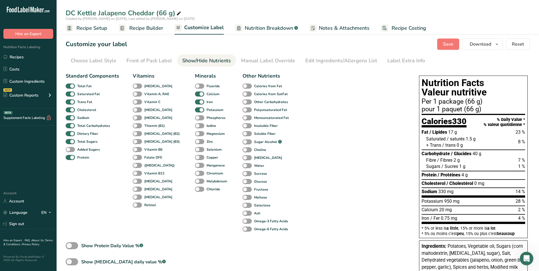
drag, startPoint x: 264, startPoint y: 57, endPoint x: 265, endPoint y: 81, distance: 24.3
click at [264, 56] on link "Manual Label Override" at bounding box center [268, 60] width 54 height 13
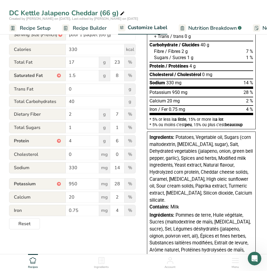
scroll to position [141, 0]
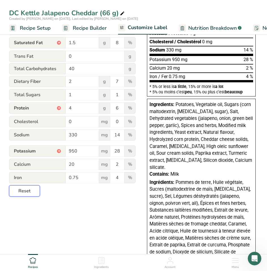
click at [23, 192] on span "Reset" at bounding box center [24, 191] width 12 height 7
type input "Per 1 package (66g)"
type input "pour 1 paquet (66g)"
type input "9"
type input "8"
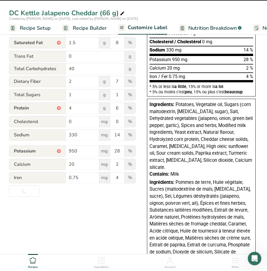
type input "5"
type input "8"
type input "750"
type input "23"
type input "1"
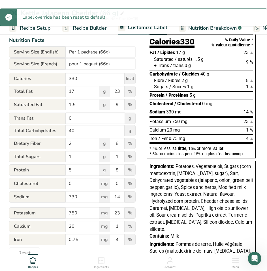
scroll to position [57, 0]
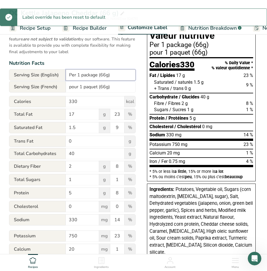
click at [106, 75] on input "Per 1 package (66g)" at bounding box center [101, 74] width 70 height 11
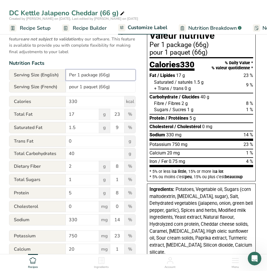
click at [106, 76] on input "Per 1 package (66g)" at bounding box center [101, 74] width 70 height 11
type input "Per 1 package (66 g)"
click at [106, 89] on input "pour 1 paquet (66g)" at bounding box center [101, 86] width 70 height 11
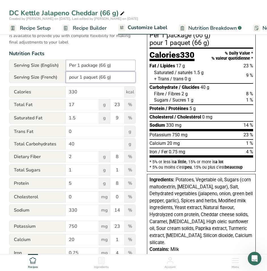
scroll to position [0, 0]
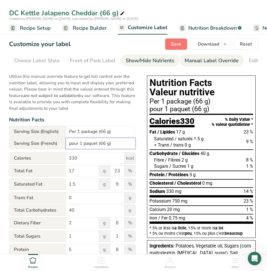
type input "pour 1 paquet (66 g)"
click at [142, 59] on div "Show/Hide Nutrients" at bounding box center [150, 61] width 49 height 8
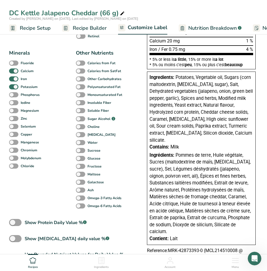
scroll to position [207, 0]
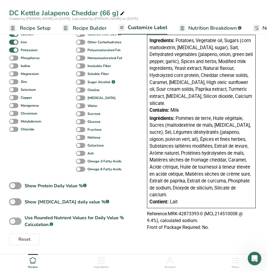
click at [16, 220] on span at bounding box center [15, 220] width 12 height 7
click at [13, 220] on input "Use Rounded Nutrient Values for Daily Value % Calculation. .a-a{fill:#347362;}.…" at bounding box center [11, 221] width 4 height 4
checkbox input "true"
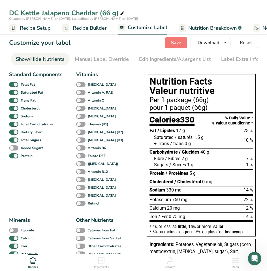
scroll to position [0, 0]
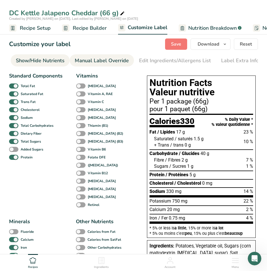
click at [113, 59] on div "Manual Label Override" at bounding box center [102, 61] width 54 height 8
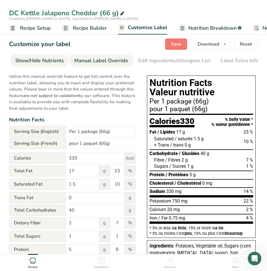
click at [51, 61] on div "Show/Hide Nutrients" at bounding box center [39, 61] width 49 height 8
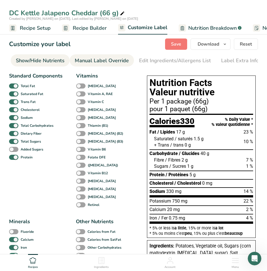
click at [111, 62] on div "Manual Label Override" at bounding box center [102, 61] width 54 height 8
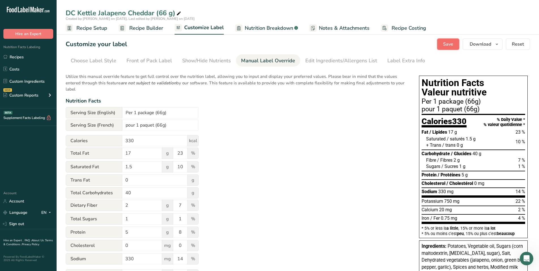
click at [442, 40] on button "Save" at bounding box center [448, 43] width 22 height 11
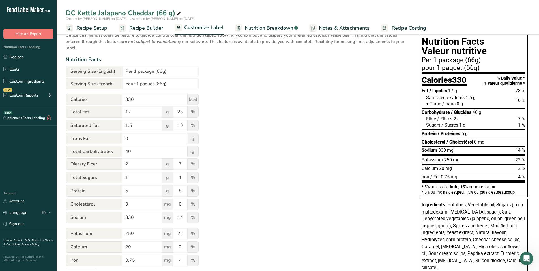
scroll to position [28, 0]
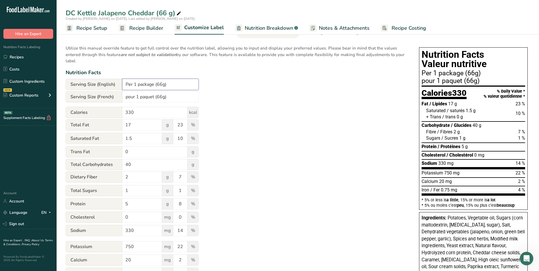
click at [163, 84] on input "Per 1 package (66g)" at bounding box center [160, 84] width 76 height 11
type input "Per 1 package (66 g)"
click at [162, 97] on input "pour 1 paquet (66g)" at bounding box center [160, 96] width 76 height 11
type input "pour 1 paquet (66 g)"
drag, startPoint x: 175, startPoint y: 139, endPoint x: 188, endPoint y: 137, distance: 12.9
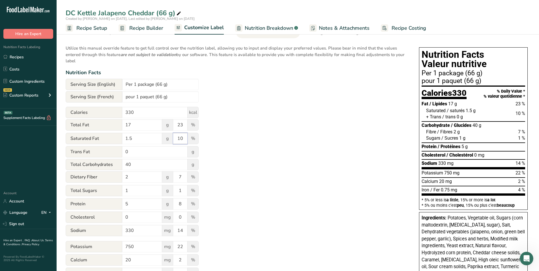
click at [188, 137] on div "Saturated Fat 1.5 g 10 %" at bounding box center [132, 139] width 133 height 12
type input "8"
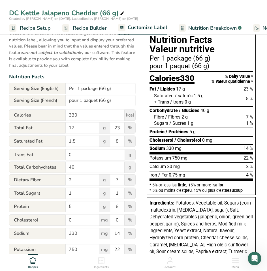
scroll to position [57, 0]
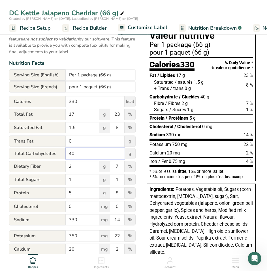
drag, startPoint x: 85, startPoint y: 155, endPoint x: 70, endPoint y: 154, distance: 15.0
click at [70, 154] on input "40" at bounding box center [95, 153] width 59 height 11
type input "41"
drag, startPoint x: 81, startPoint y: 166, endPoint x: 60, endPoint y: 166, distance: 21.2
click at [60, 166] on div "Dietary Fiber 2 g 7 %" at bounding box center [72, 167] width 126 height 12
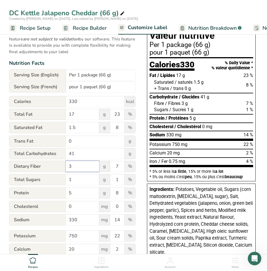
type input "3"
type input "11"
type input "4"
type input "6"
type input "950"
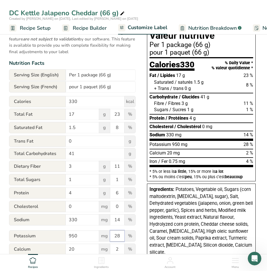
type input "28"
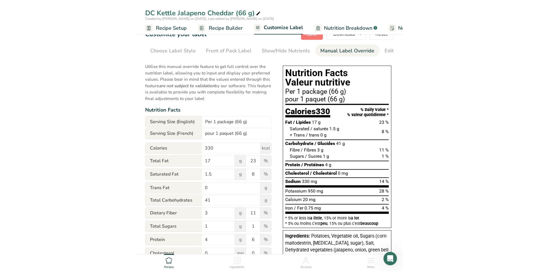
scroll to position [0, 0]
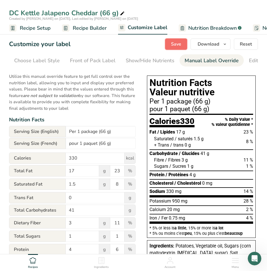
click at [178, 42] on span "Save" at bounding box center [176, 44] width 10 height 7
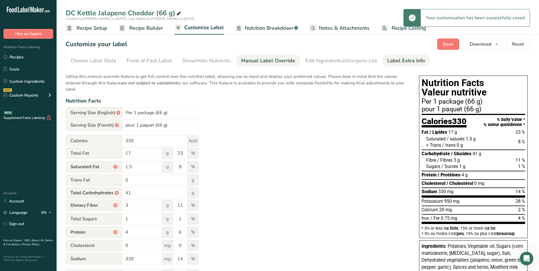
click at [411, 61] on div "Label Extra Info" at bounding box center [406, 61] width 38 height 8
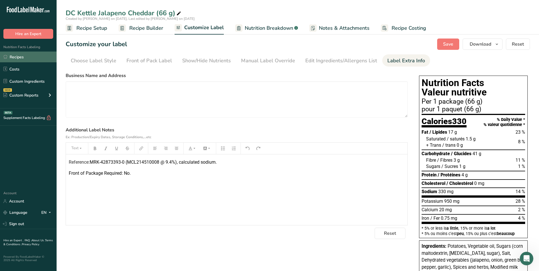
click at [33, 57] on link "Recipes" at bounding box center [28, 56] width 57 height 11
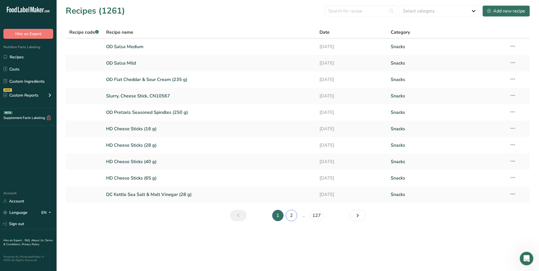
click at [290, 212] on link "2" at bounding box center [291, 215] width 11 height 11
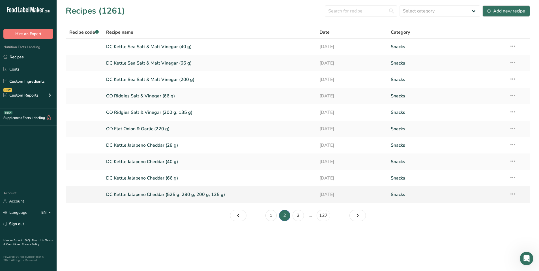
click at [161, 194] on link "DC Kettle Jalapeno Cheddar (525 g, 280 g, 200 g, 125 g)" at bounding box center [209, 194] width 207 height 12
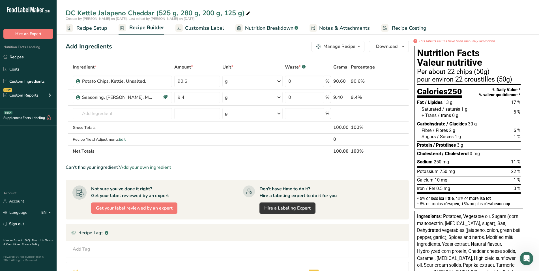
click at [208, 30] on span "Customize Label" at bounding box center [204, 28] width 39 height 8
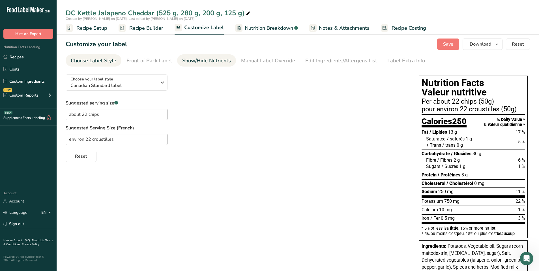
click at [193, 63] on div "Show/Hide Nutrients" at bounding box center [206, 61] width 49 height 8
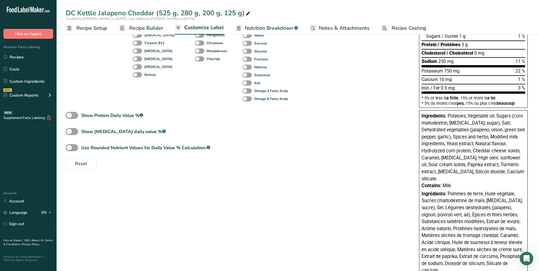
scroll to position [141, 0]
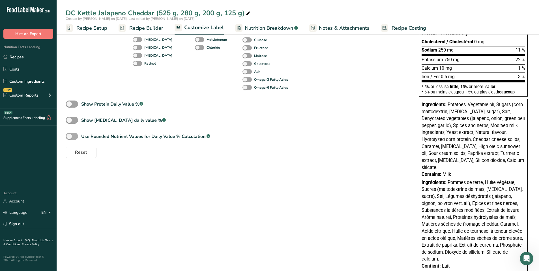
click at [78, 137] on span "Use Rounded Nutrient Values for Daily Value % Calculation. .a-a{fill:#347362;}.…" at bounding box center [144, 136] width 132 height 7
click at [69, 137] on input "Use Rounded Nutrient Values for Daily Value % Calculation. .a-a{fill:#347362;}.…" at bounding box center [68, 136] width 4 height 4
checkbox input "true"
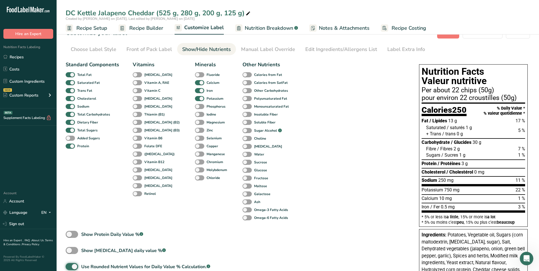
scroll to position [0, 0]
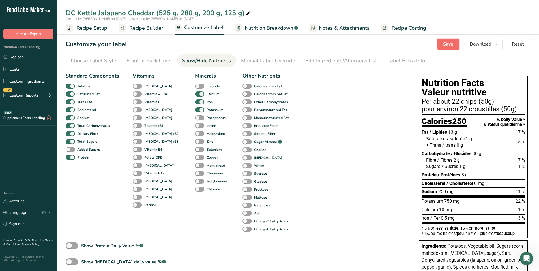
click at [448, 44] on span "Save" at bounding box center [448, 44] width 10 height 7
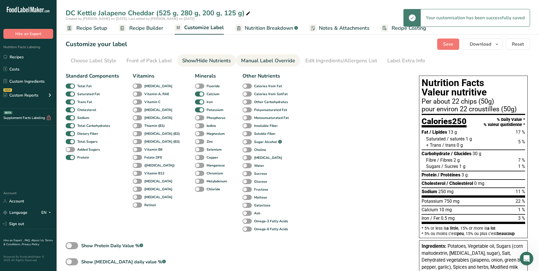
click at [265, 64] on div "Manual Label Override" at bounding box center [268, 61] width 54 height 8
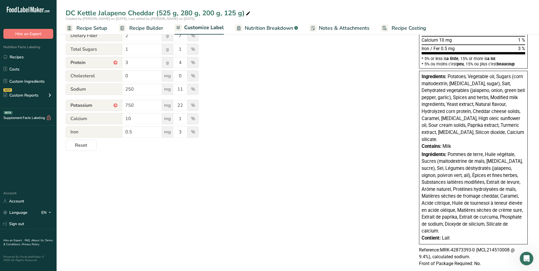
scroll to position [170, 0]
click at [81, 143] on span "Reset" at bounding box center [81, 144] width 12 height 7
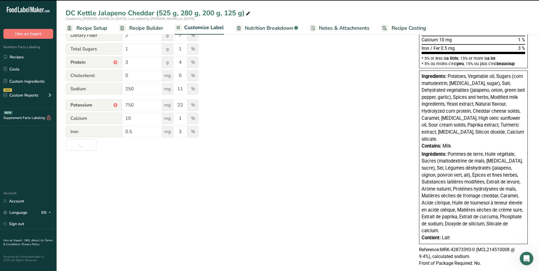
type input "1.5"
type input "8"
type input "4"
type input "7"
type input "600"
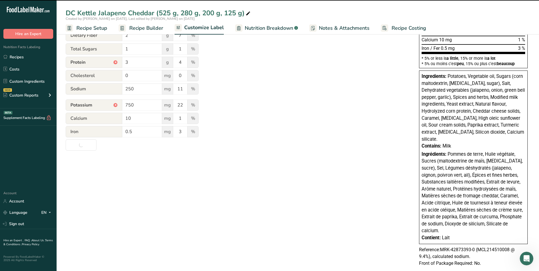
type input "18"
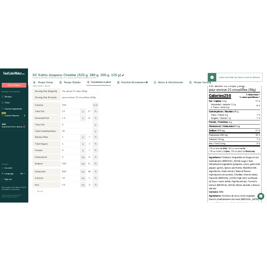
scroll to position [57, 0]
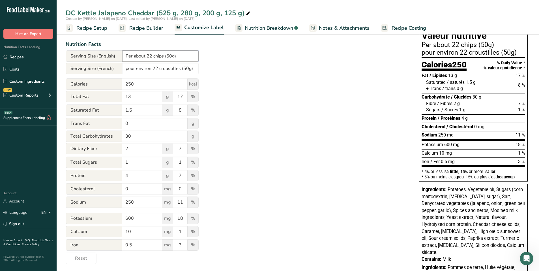
click at [171, 55] on input "Per about 22 chips (50g)" at bounding box center [160, 55] width 76 height 11
type input "Per about 22 chips (50 g)"
click at [187, 69] on input "pour environ 22 croustilles (50g)" at bounding box center [160, 68] width 76 height 11
type input "pour environ 22 croustilles (50 g)"
click at [240, 75] on div "Utilize this manual override feature to get full control over the nutrition lab…" at bounding box center [237, 138] width 342 height 250
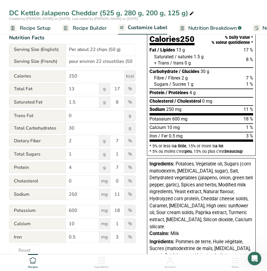
scroll to position [85, 0]
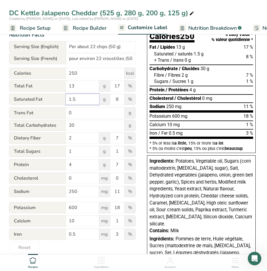
click at [77, 104] on input "1.5" at bounding box center [82, 99] width 33 height 11
type input "1"
type input "5"
click at [74, 126] on input "30" at bounding box center [95, 125] width 59 height 11
type input "31"
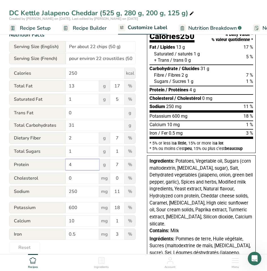
drag, startPoint x: 76, startPoint y: 165, endPoint x: 69, endPoint y: 165, distance: 6.2
click at [69, 165] on input "4" at bounding box center [82, 164] width 33 height 11
type input "3"
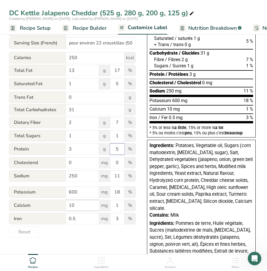
scroll to position [113, 0]
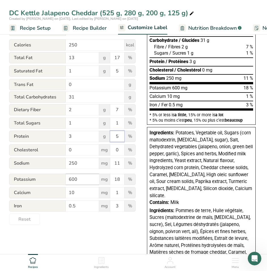
type input "5"
drag, startPoint x: 86, startPoint y: 180, endPoint x: 67, endPoint y: 180, distance: 19.0
click at [67, 180] on input "600" at bounding box center [82, 179] width 33 height 11
type input "750"
type input "22"
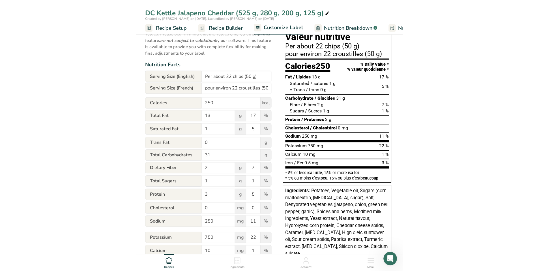
scroll to position [0, 0]
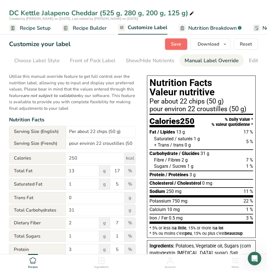
click at [173, 44] on span "Save" at bounding box center [176, 44] width 10 height 7
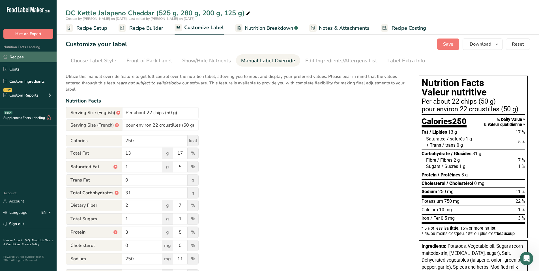
click at [19, 57] on link "Recipes" at bounding box center [28, 56] width 57 height 11
